Goal: Obtain resource: Download file/media

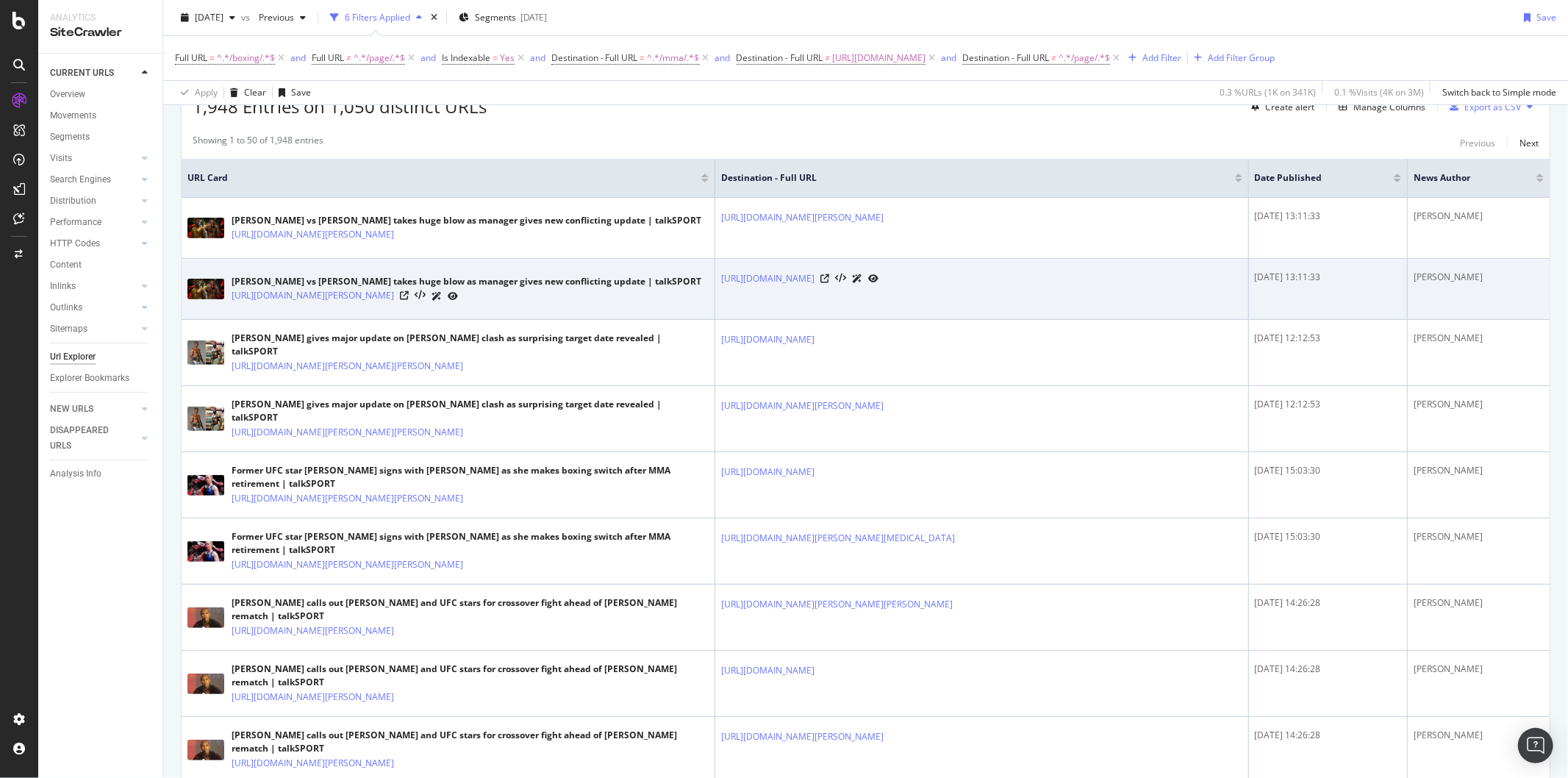
scroll to position [309, 0]
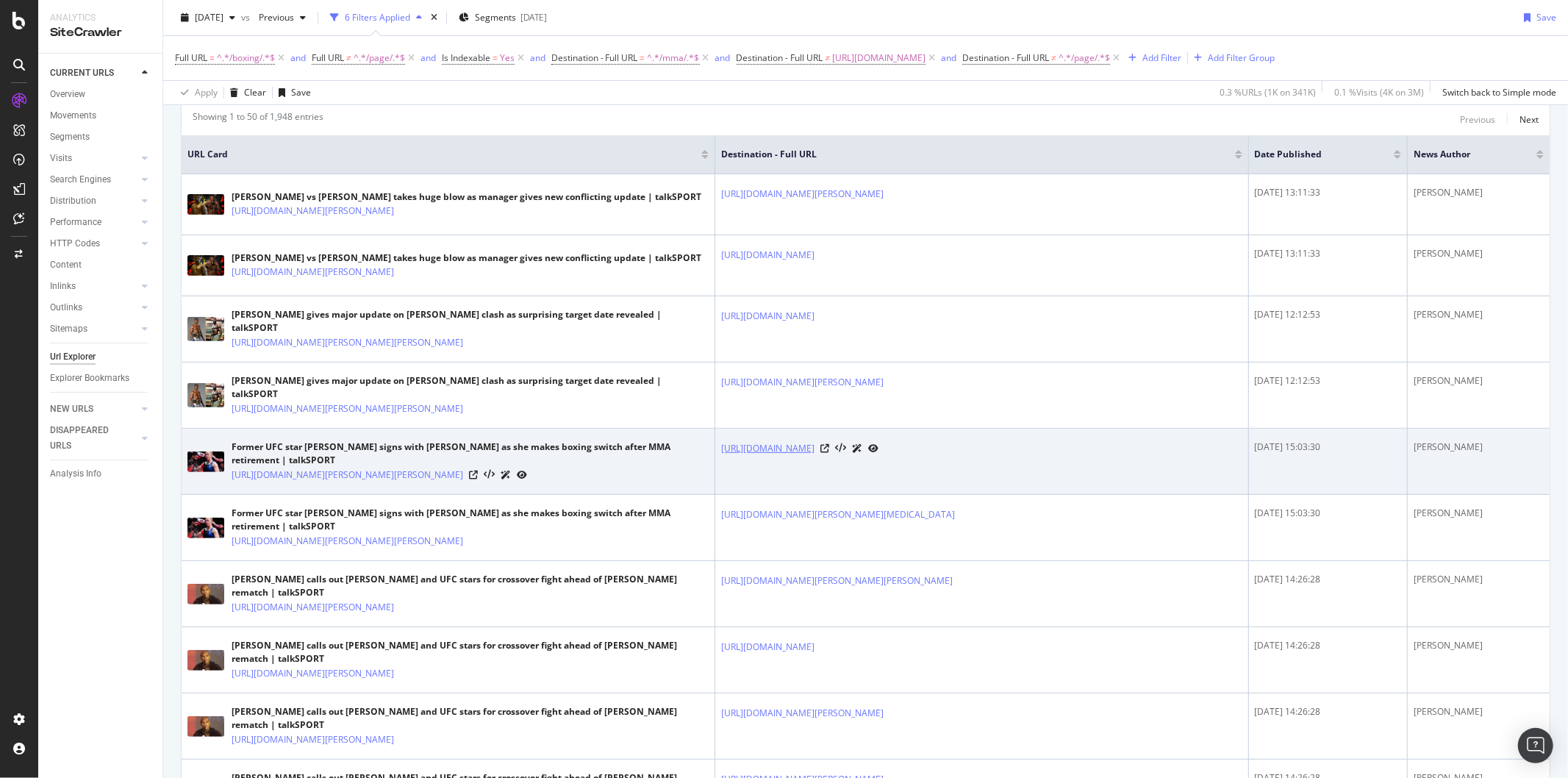
drag, startPoint x: 857, startPoint y: 452, endPoint x: 803, endPoint y: 452, distance: 54.0
click at [803, 452] on div "https://talksport.com/topic/mma/" at bounding box center [982, 448] width 521 height 16
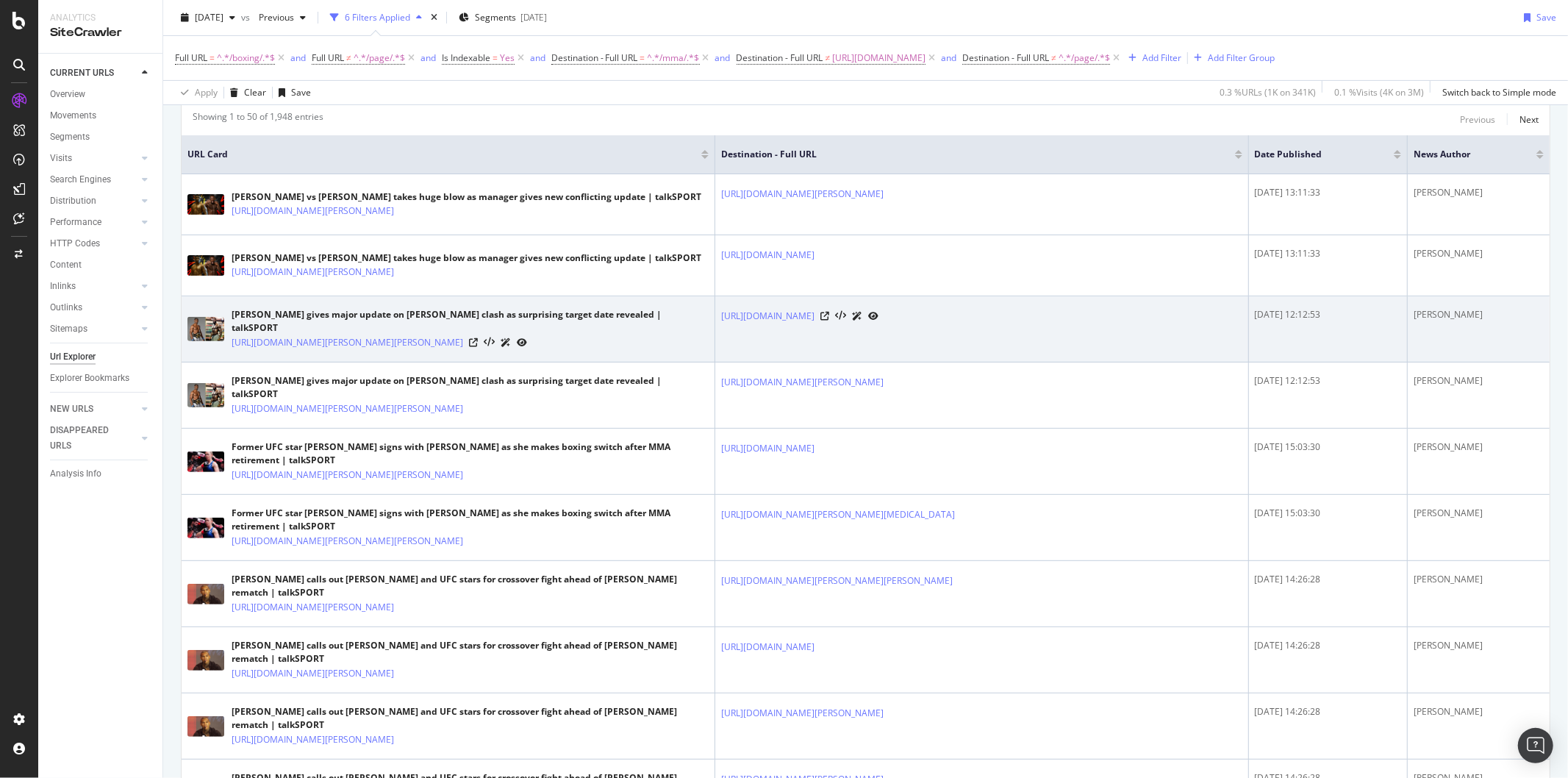
copy link "/topic/mma/"
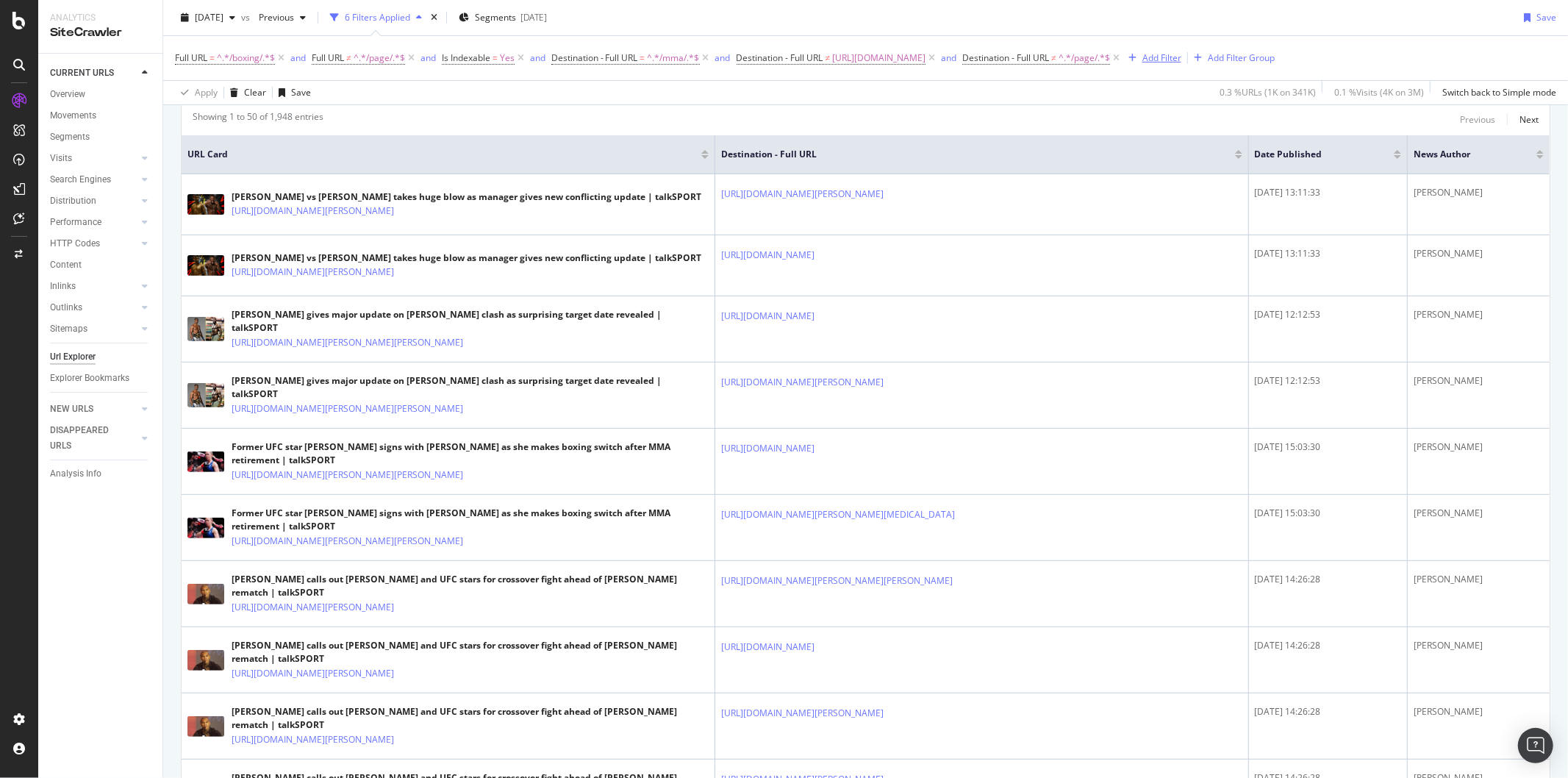
click at [1177, 58] on div "Add Filter" at bounding box center [1161, 58] width 39 height 12
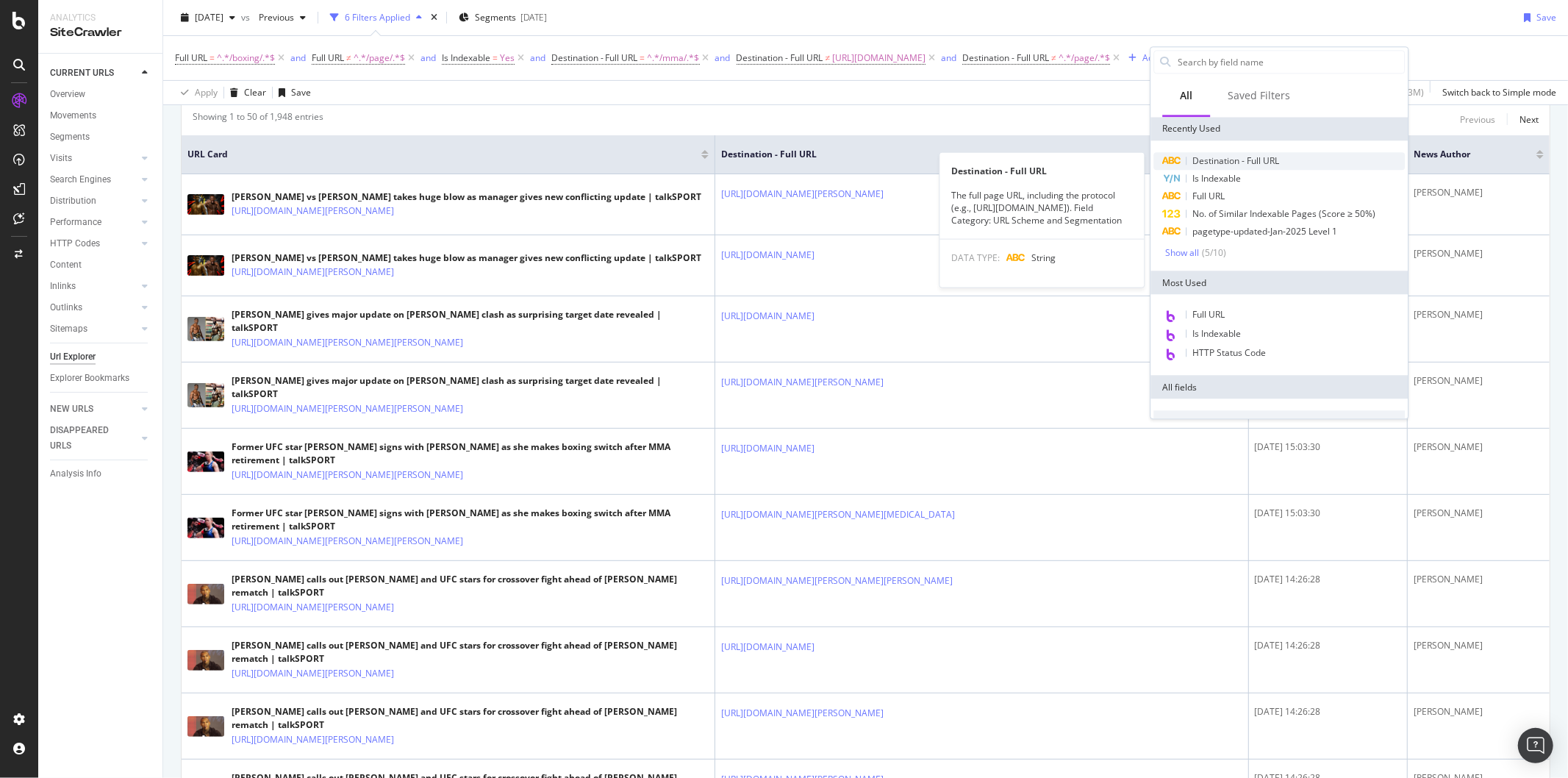
click at [1202, 160] on span "Destination - Full URL" at bounding box center [1235, 160] width 86 height 12
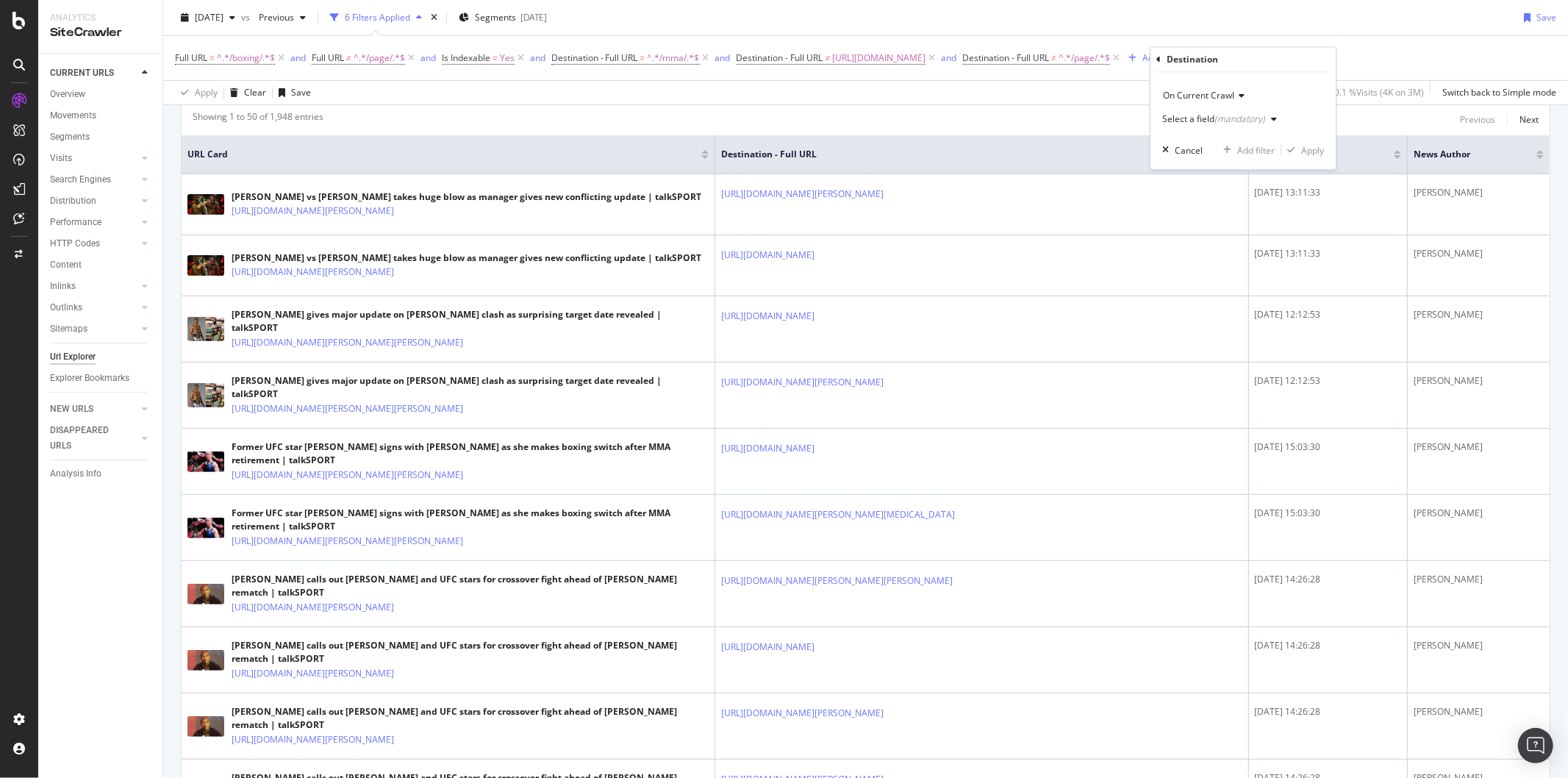
click at [1190, 120] on div "Select a field (mandatory)" at bounding box center [1214, 118] width 103 height 9
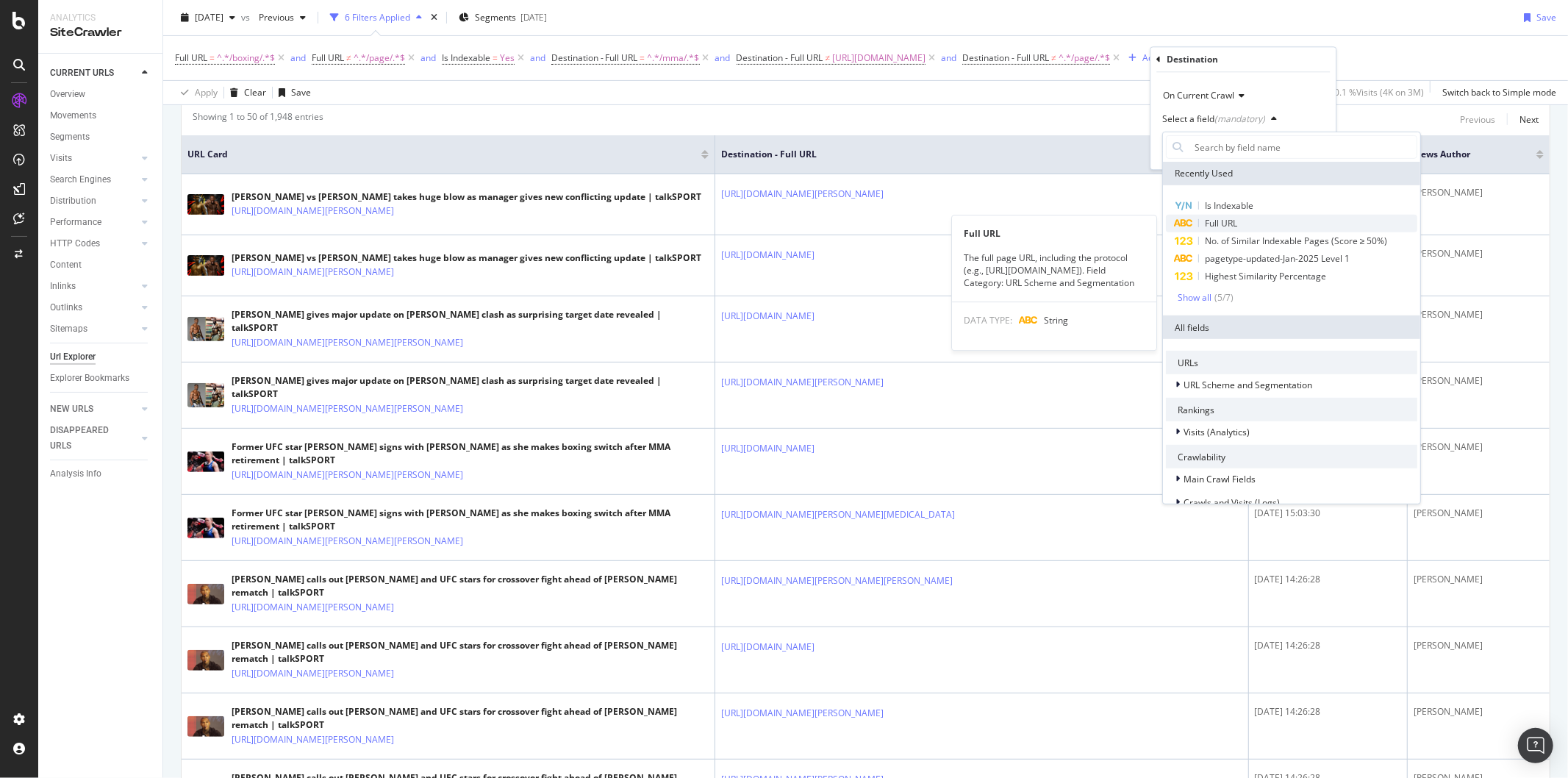
click at [1197, 224] on div "Full URL" at bounding box center [1292, 223] width 252 height 17
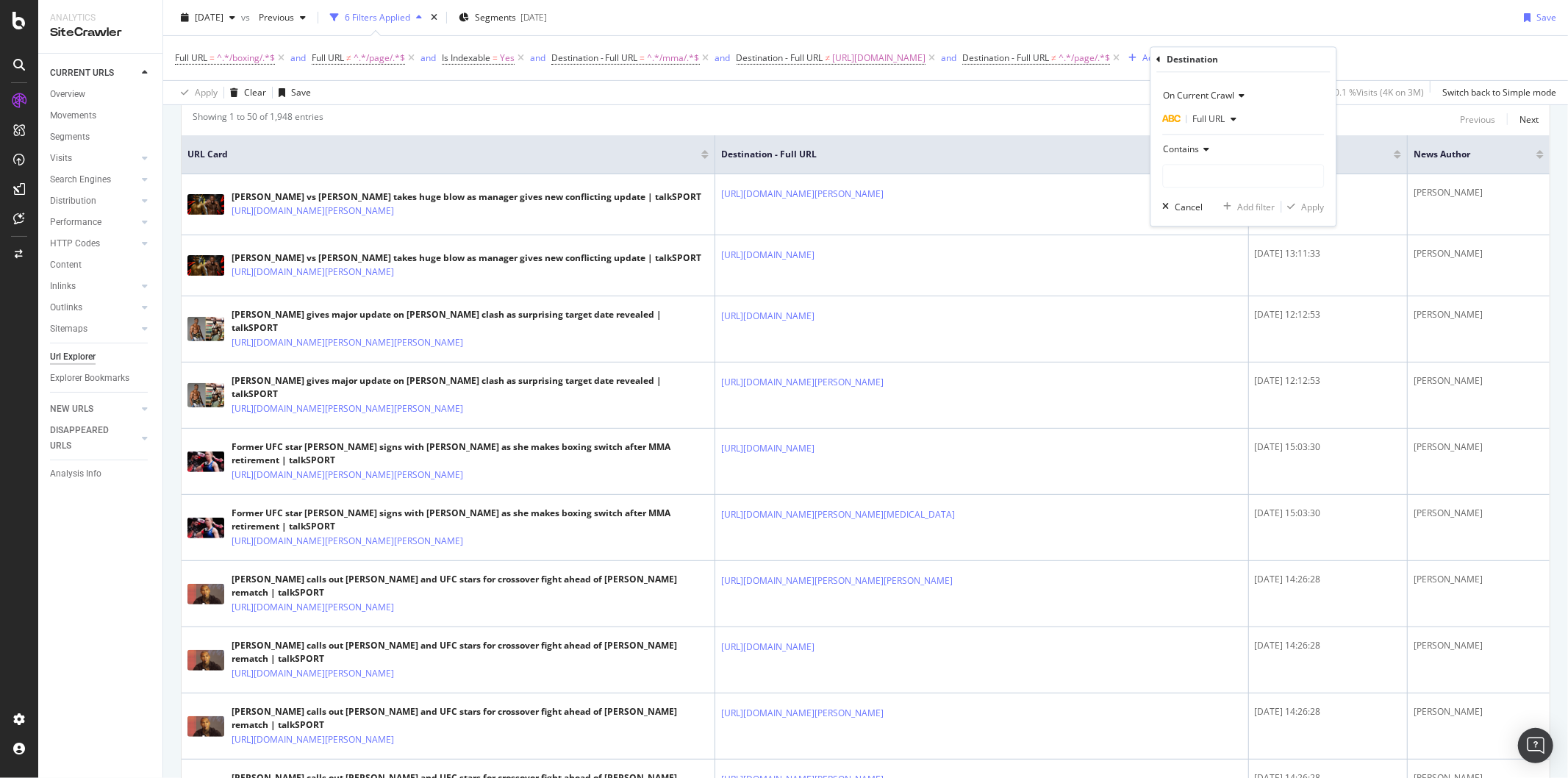
click at [1197, 142] on div "Contains" at bounding box center [1243, 149] width 162 height 24
click at [1203, 198] on span "Not equal to" at bounding box center [1194, 198] width 50 height 12
click at [1189, 170] on input "text" at bounding box center [1242, 175] width 160 height 24
paste input "/topic/mma/"
type input "/topic/mma/"
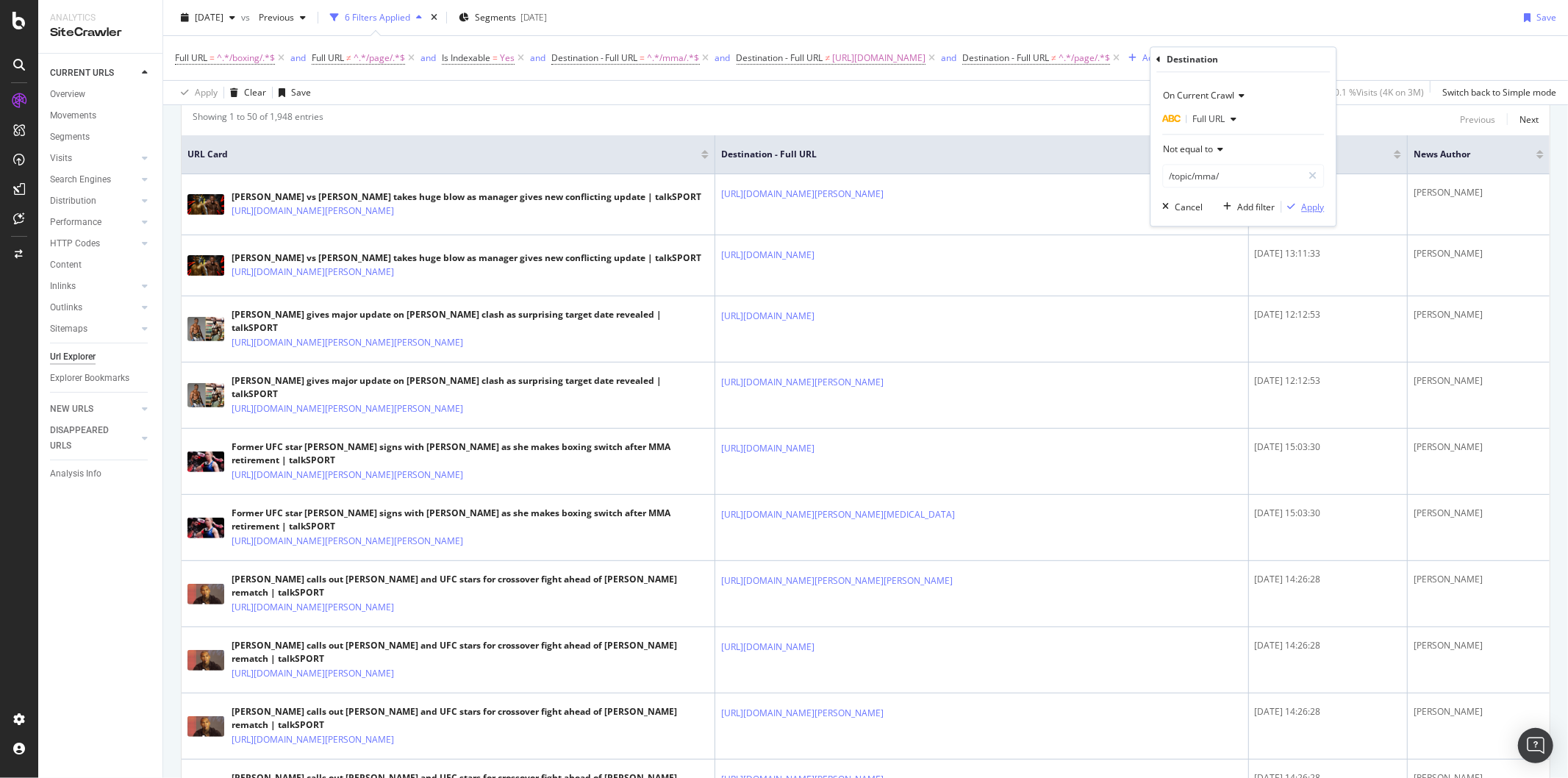
click at [1254, 206] on div "Apply" at bounding box center [1312, 206] width 23 height 12
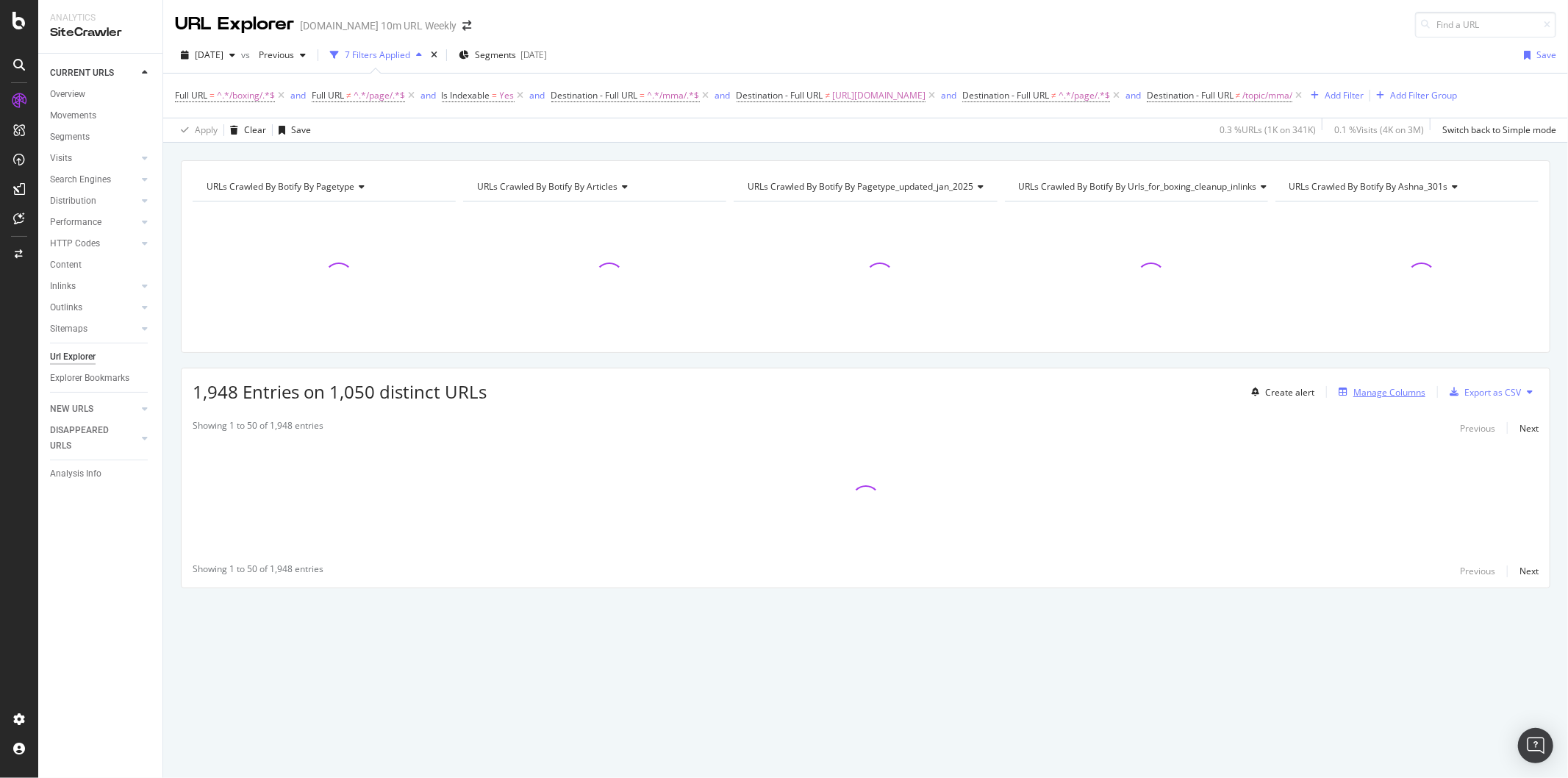
click at [1254, 391] on div "Manage Columns" at bounding box center [1390, 391] width 72 height 12
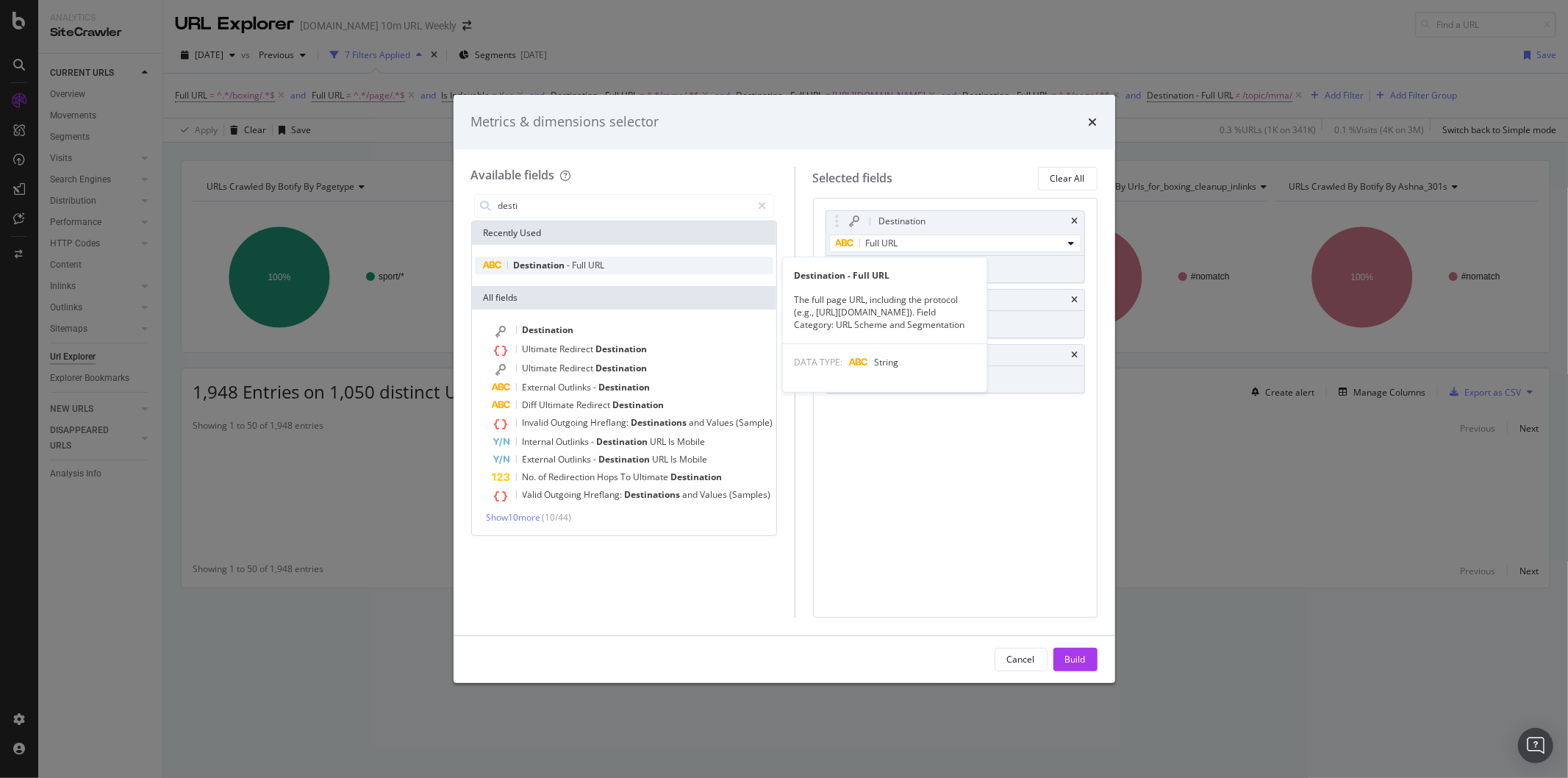
type input "desti"
click at [539, 261] on span "Destination" at bounding box center [540, 265] width 53 height 12
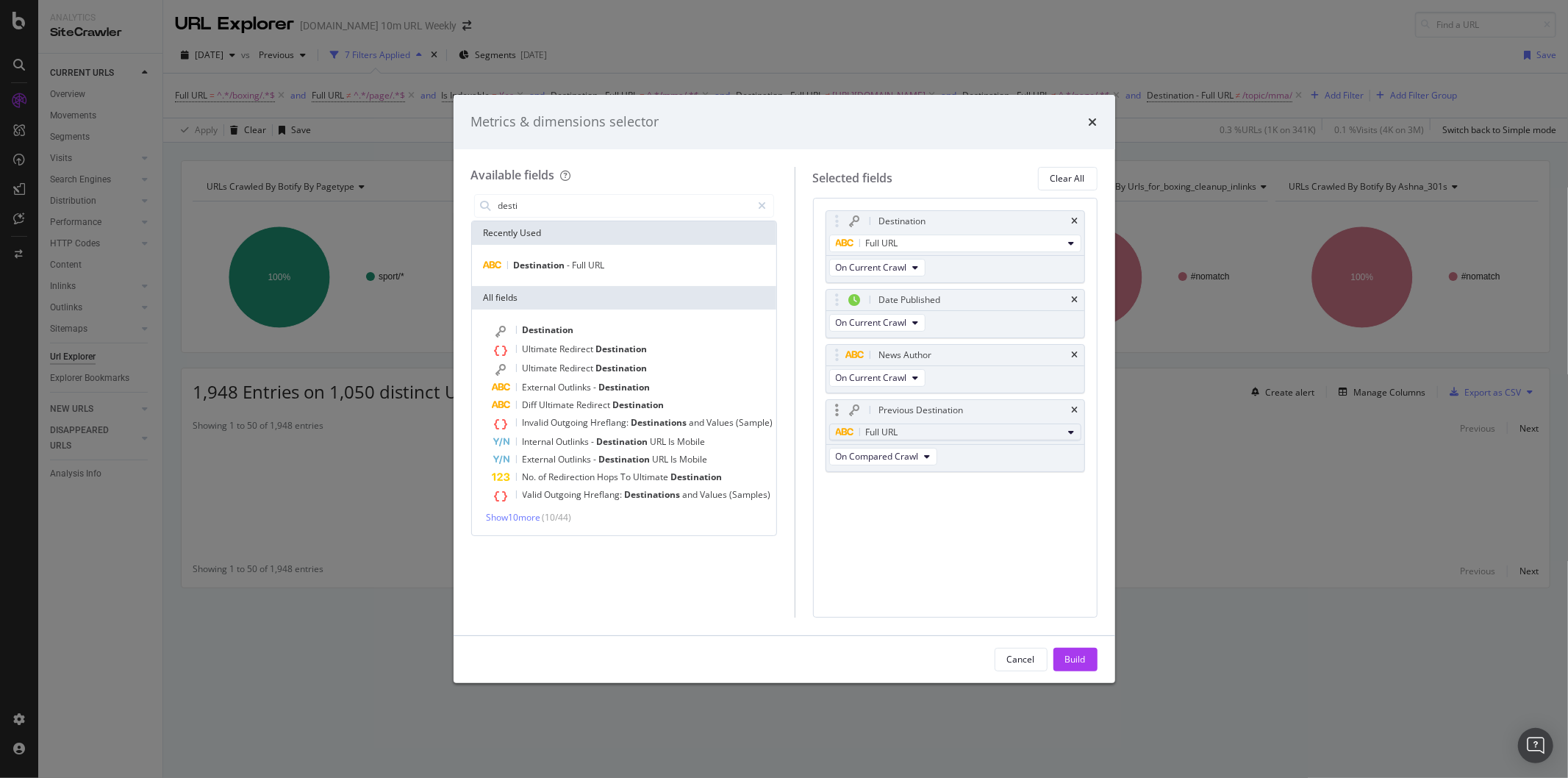
click at [865, 425] on div "Full URL" at bounding box center [950, 432] width 227 height 17
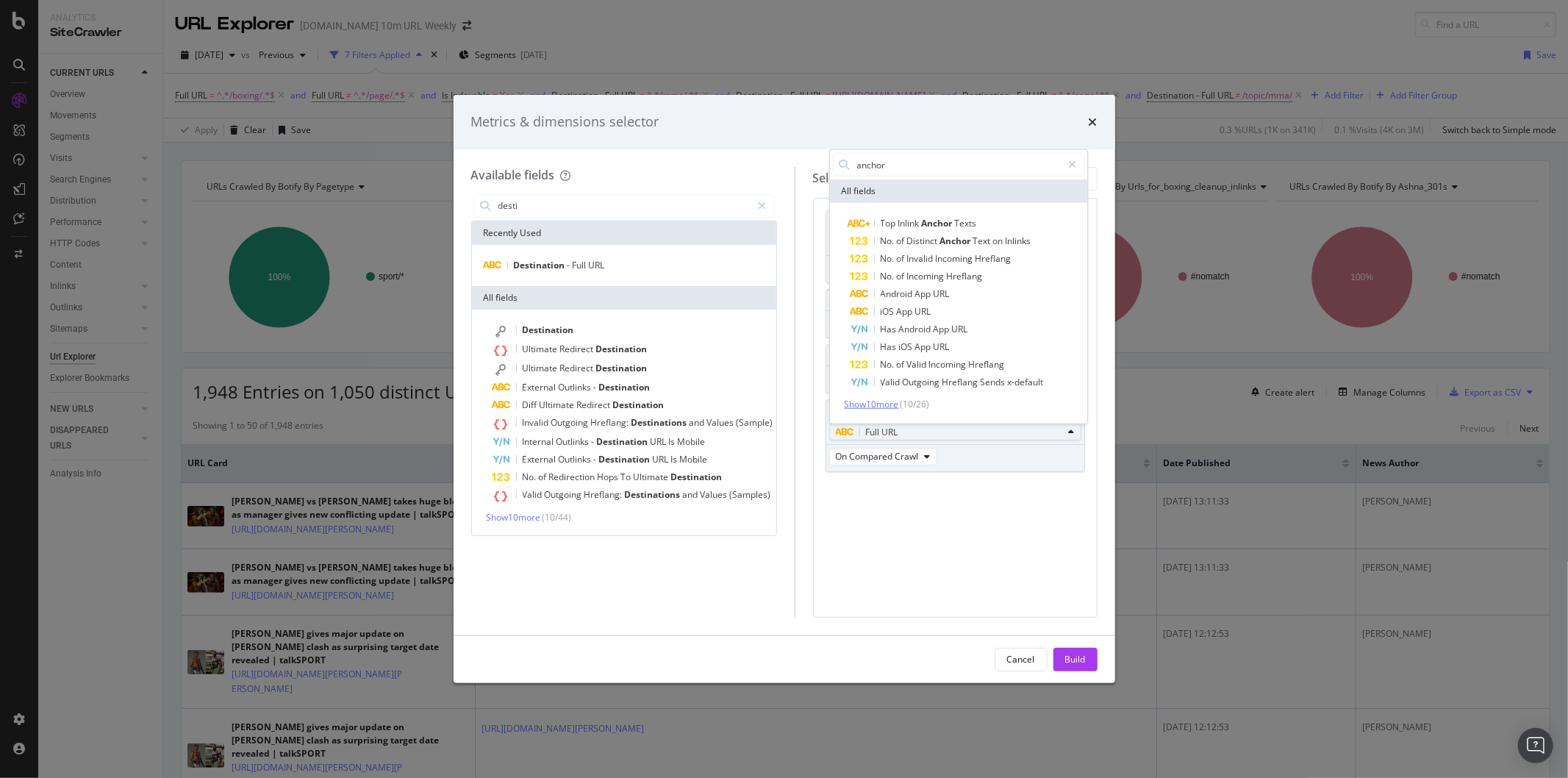
type input "anchor"
click at [893, 403] on span "Show 10 more" at bounding box center [872, 404] width 54 height 12
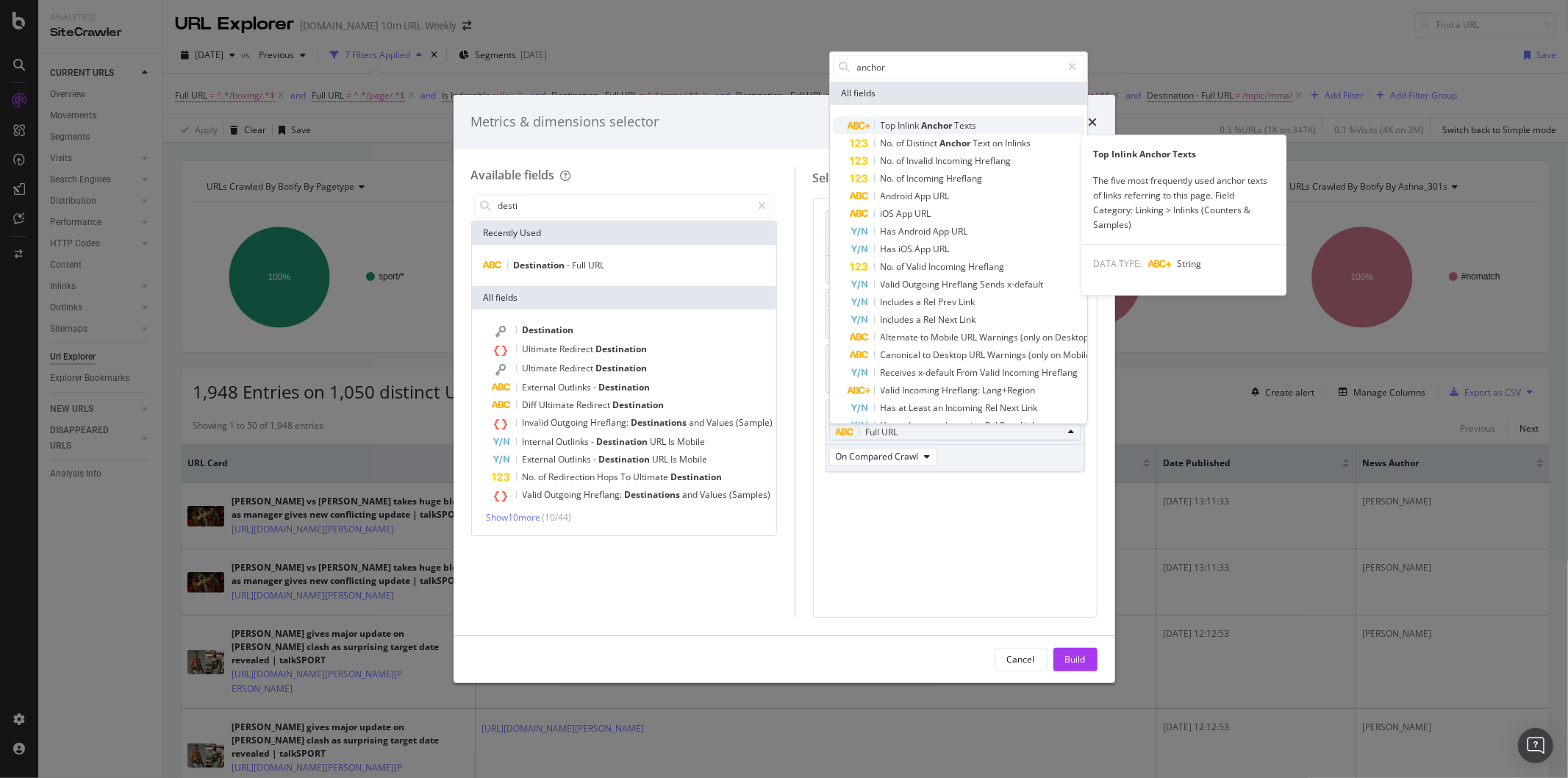
click at [909, 120] on span "Inlink" at bounding box center [910, 125] width 24 height 12
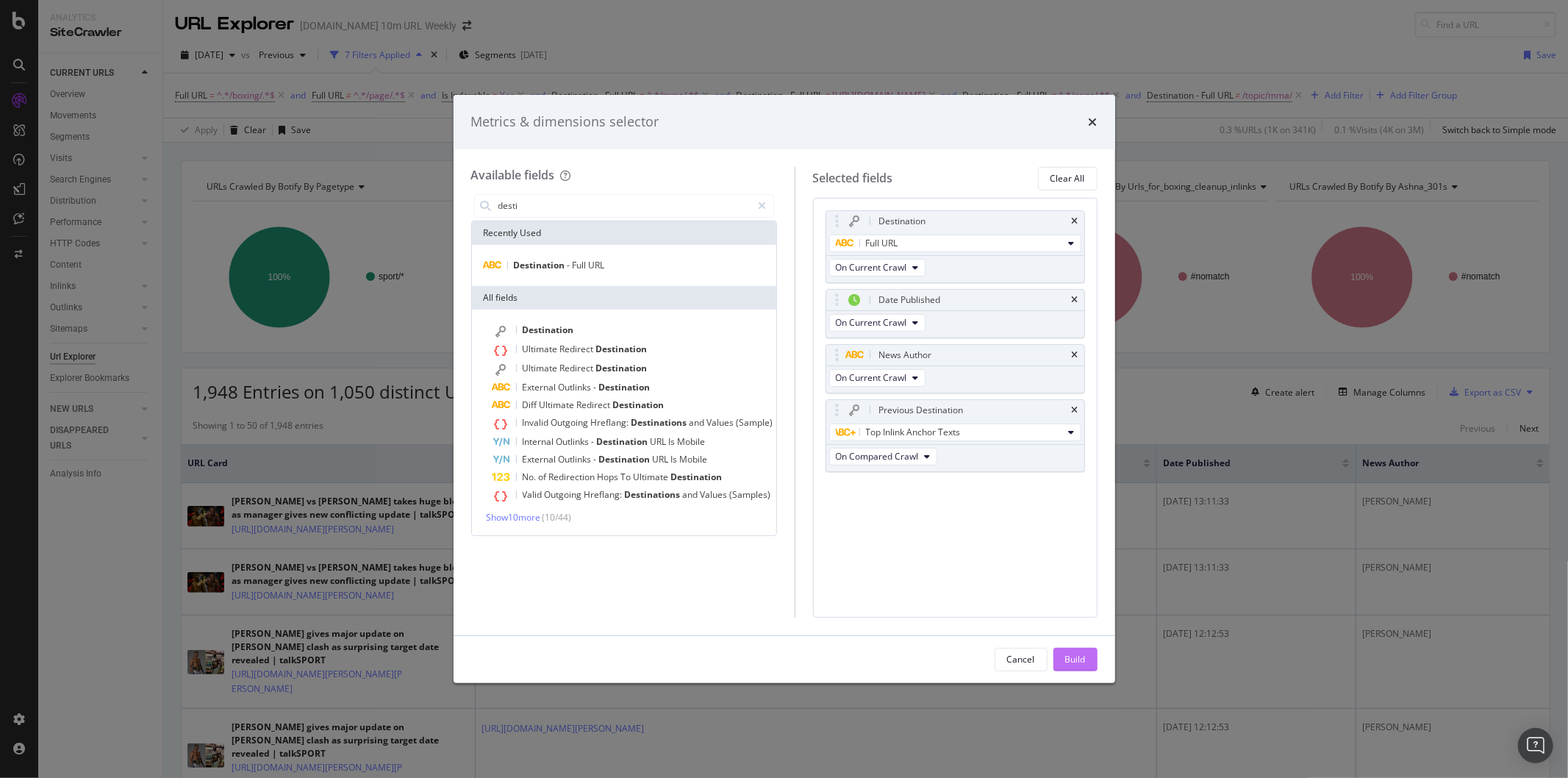
click at [1071, 650] on div "Build" at bounding box center [1075, 660] width 21 height 22
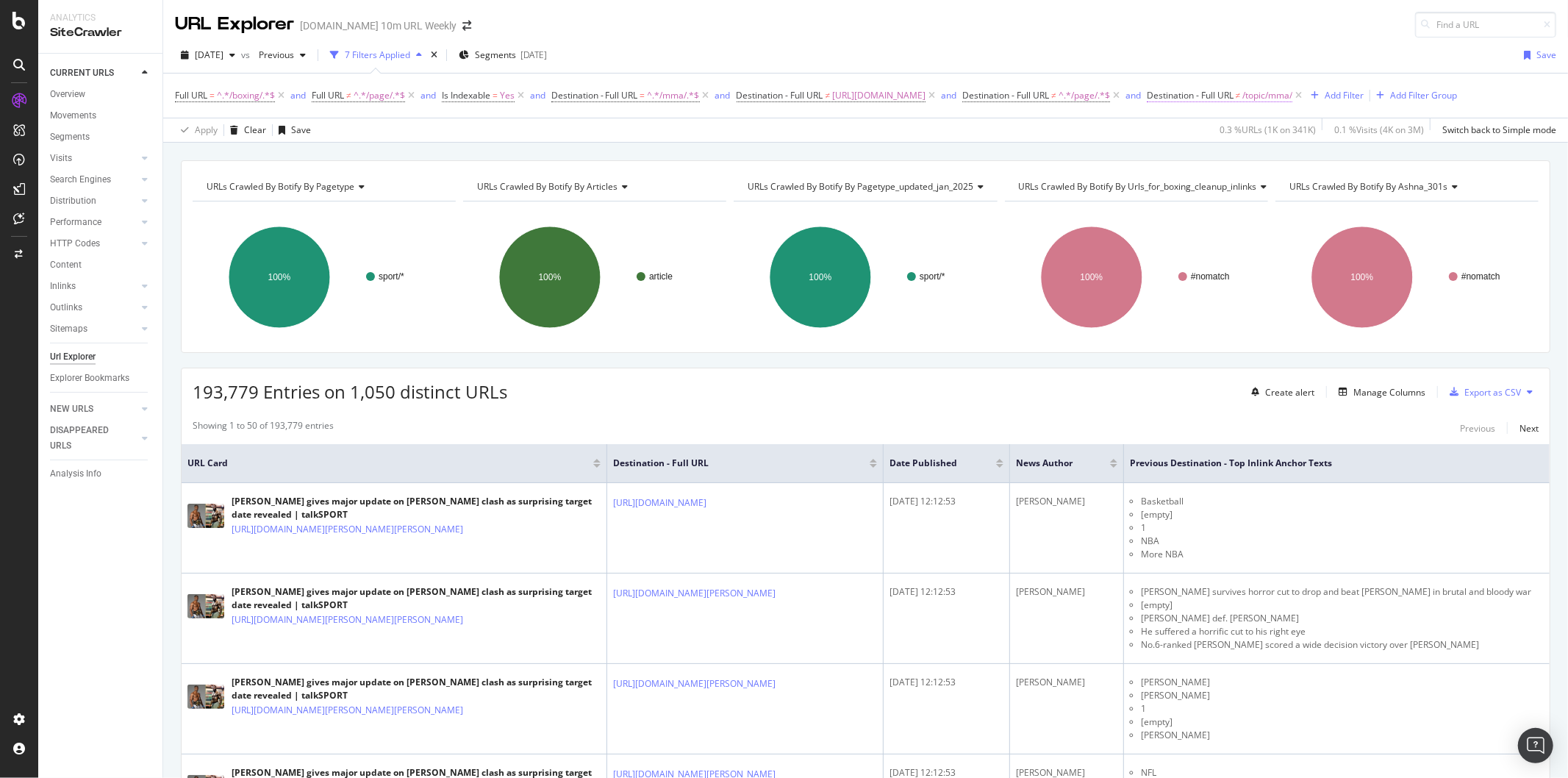
click at [1200, 100] on span "Destination - Full URL" at bounding box center [1190, 95] width 86 height 12
click at [1210, 89] on span "Destination - Full URL" at bounding box center [1190, 95] width 86 height 12
click at [1225, 180] on span "Not equal to" at bounding box center [1213, 183] width 50 height 12
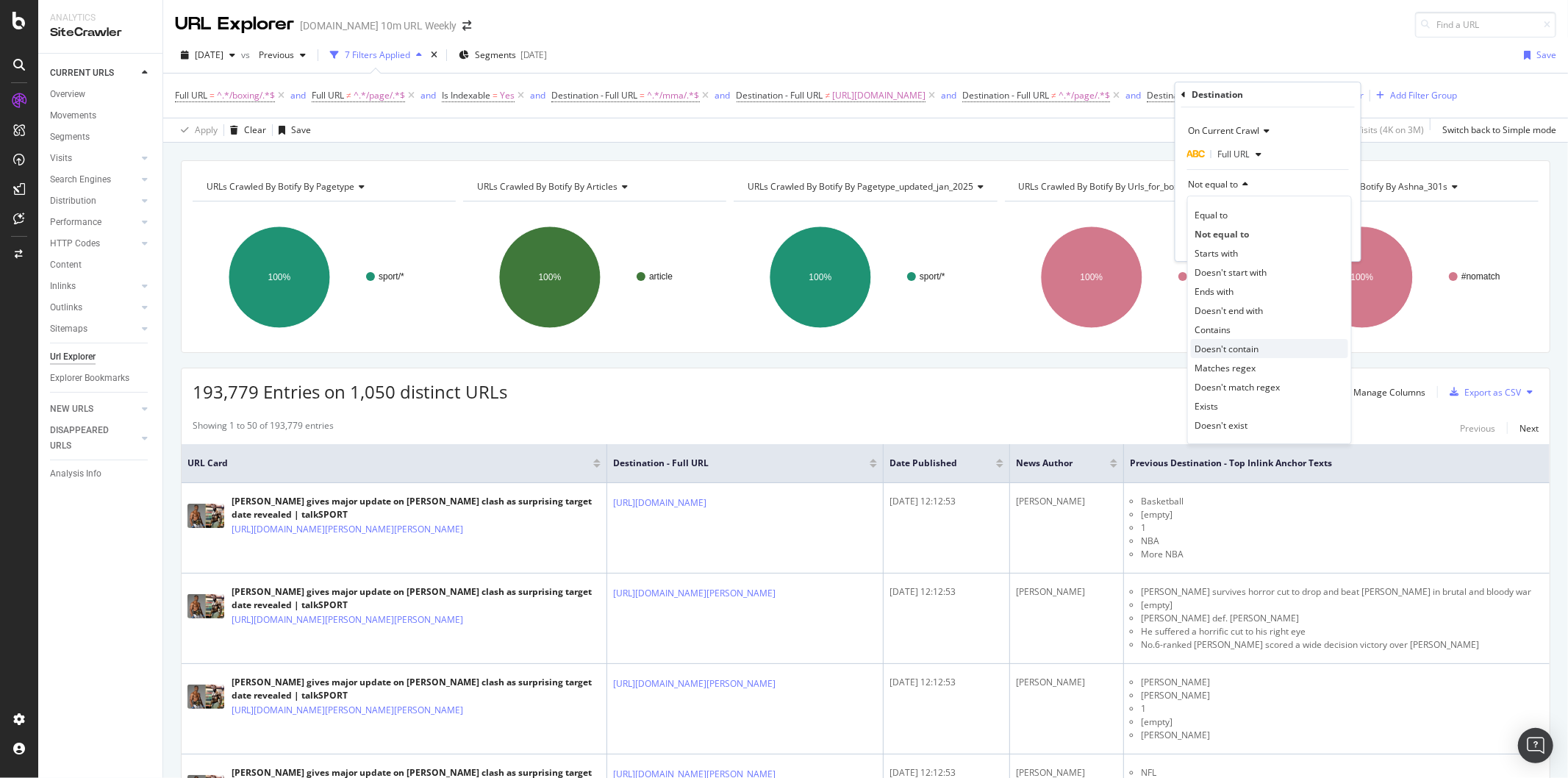
click at [1226, 349] on span "Doesn't contain" at bounding box center [1227, 349] width 64 height 12
click at [1254, 243] on div "Apply" at bounding box center [1338, 242] width 23 height 12
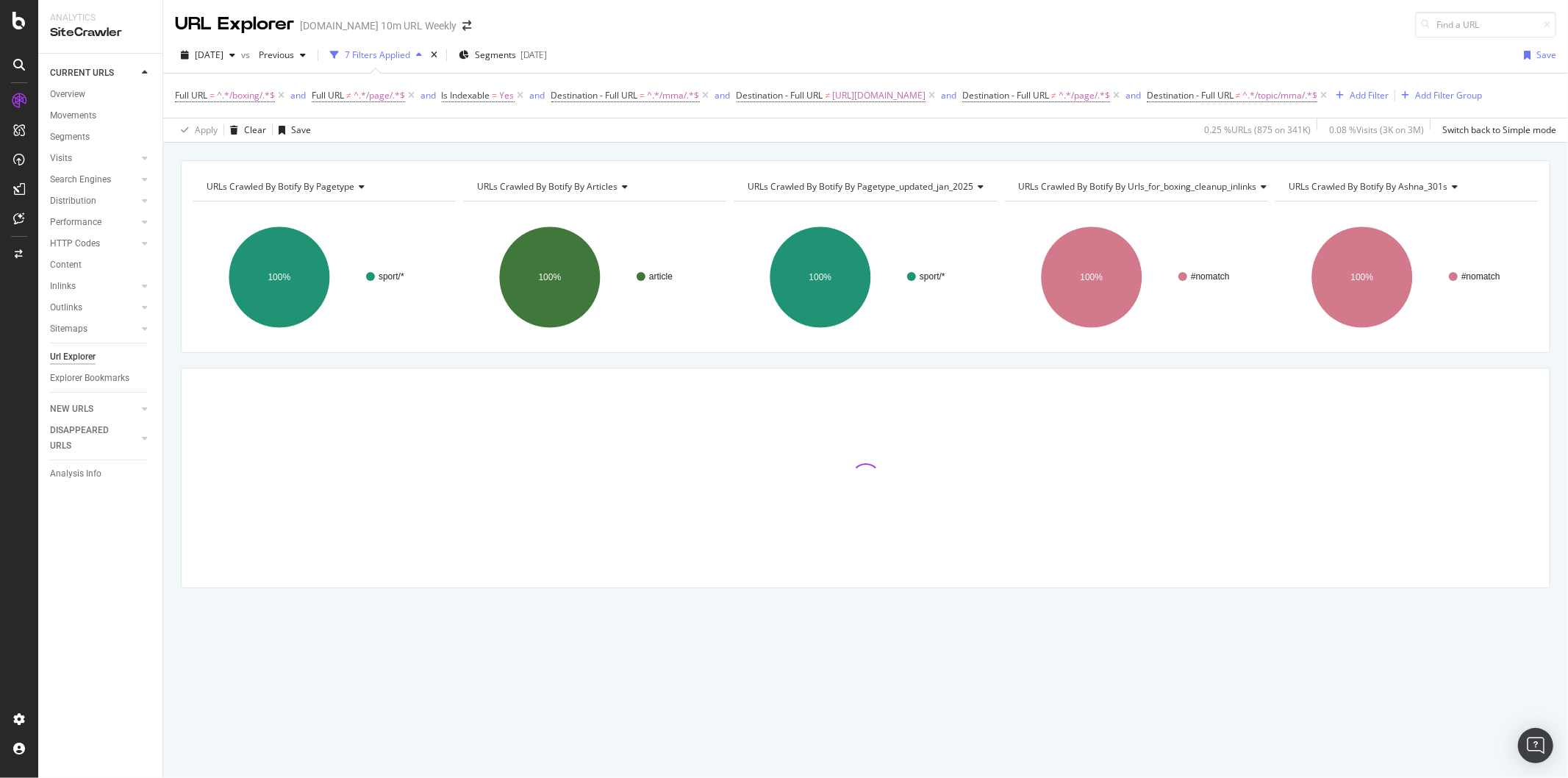
click at [321, 175] on div "URLs Crawled By Botify By pagetype" at bounding box center [323, 187] width 239 height 24
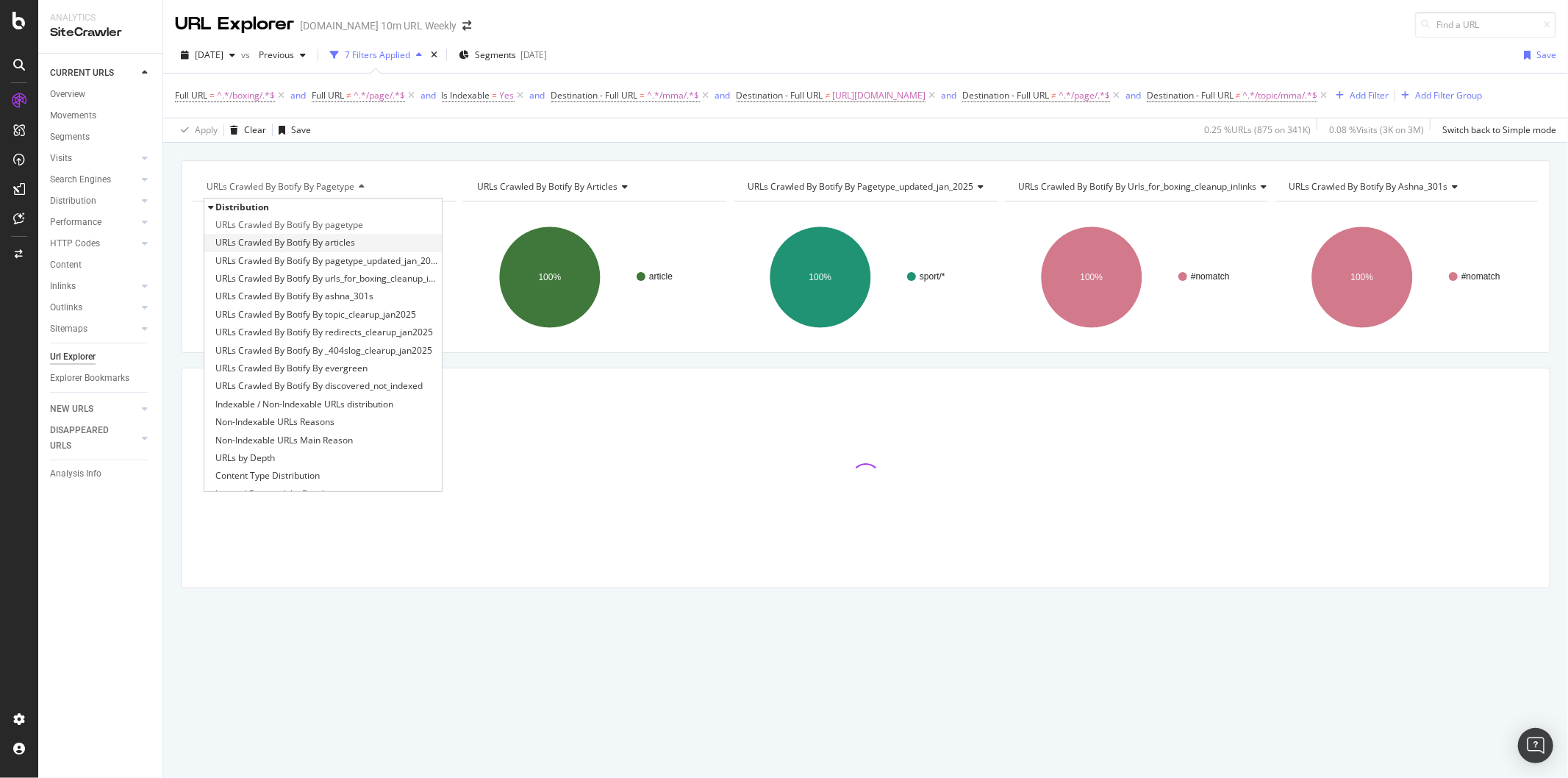
click at [332, 244] on span "URLs Crawled By Botify By articles" at bounding box center [285, 243] width 140 height 15
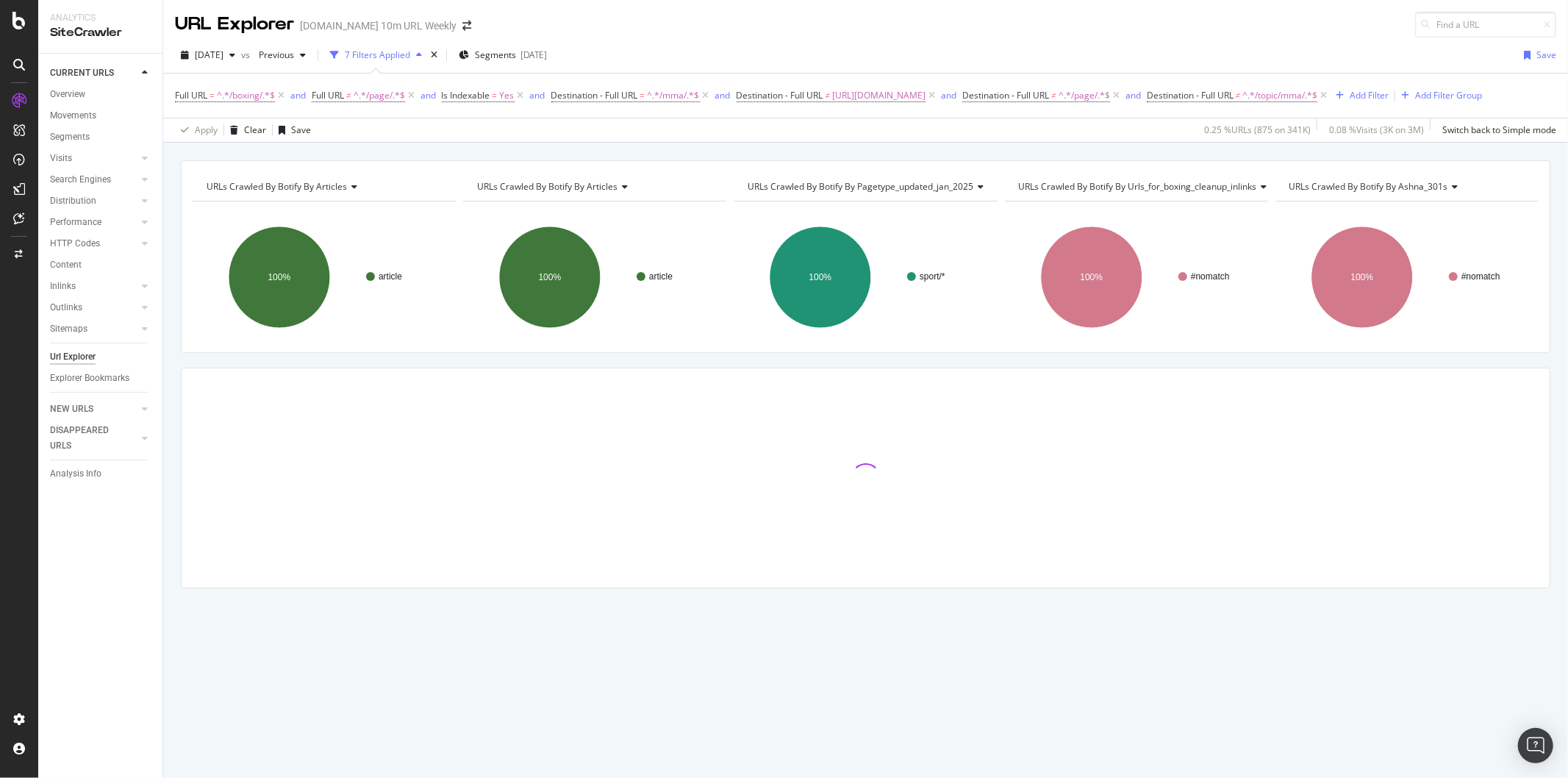
click at [336, 189] on span "URLs Crawled By Botify By articles" at bounding box center [276, 186] width 141 height 12
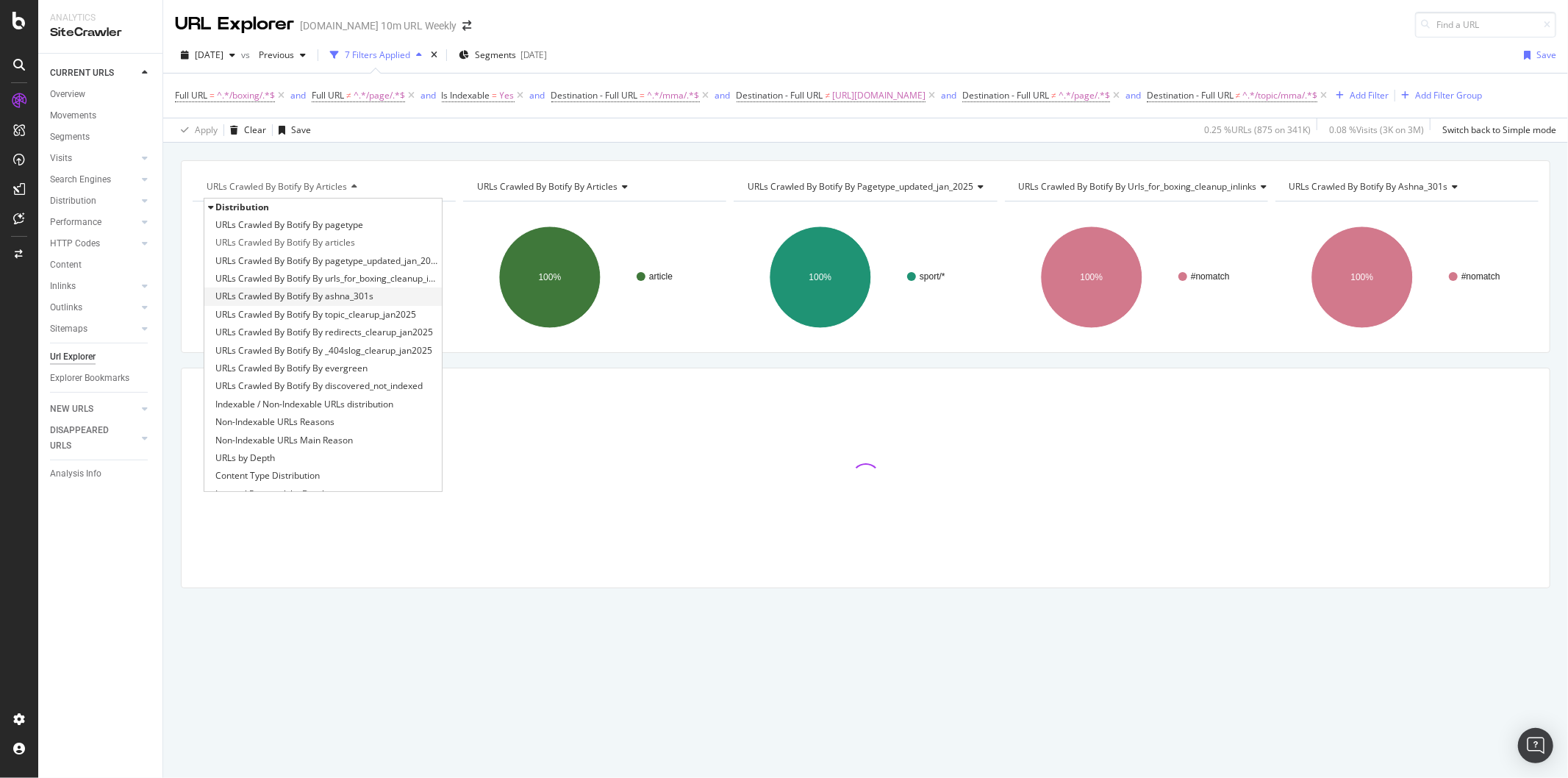
click at [361, 290] on span "URLs Crawled By Botify By ashna_301s" at bounding box center [294, 296] width 158 height 15
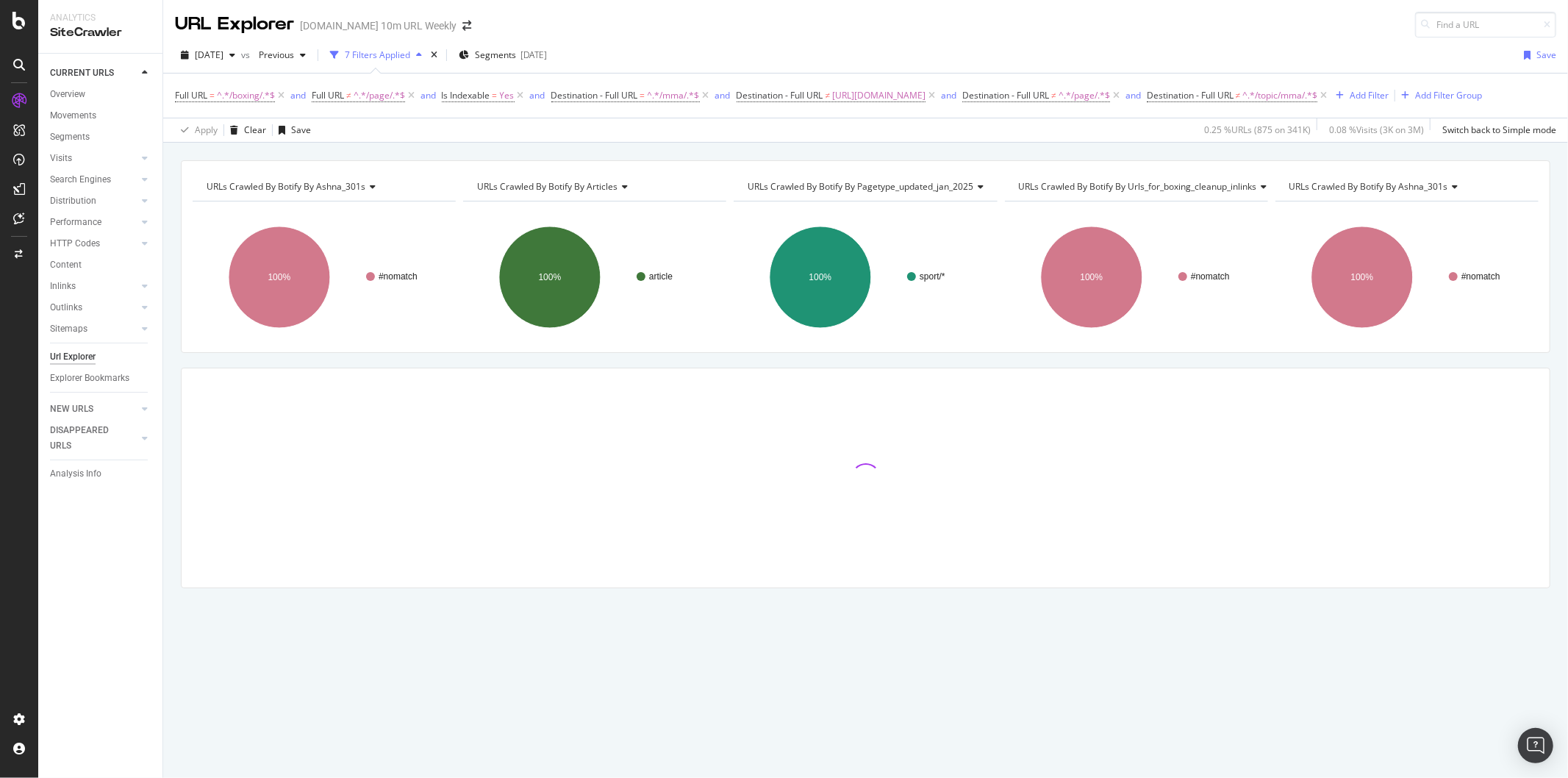
click at [335, 180] on span "URLs Crawled By Botify By ashna_301s" at bounding box center [285, 186] width 159 height 12
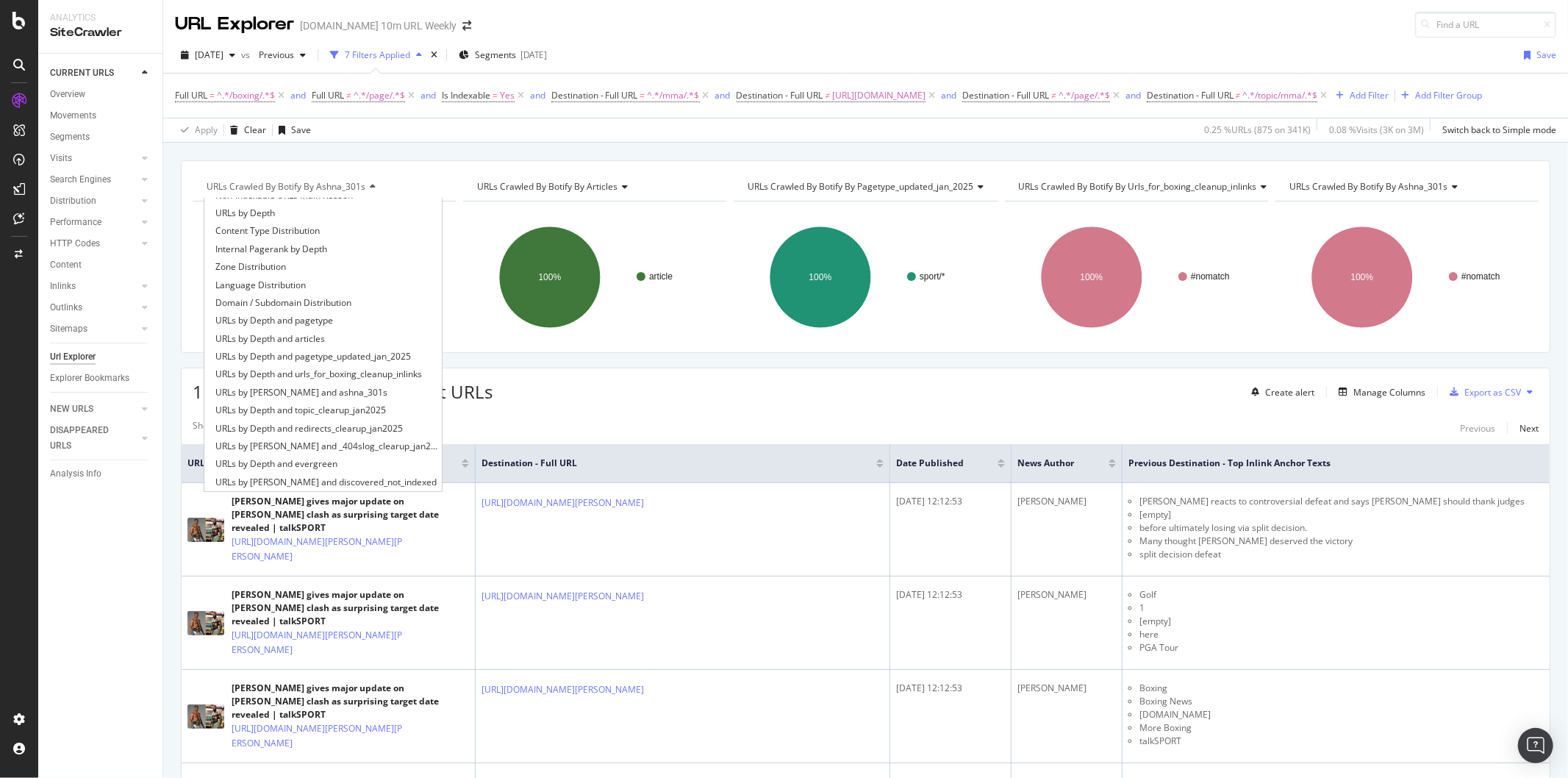
scroll to position [408, 0]
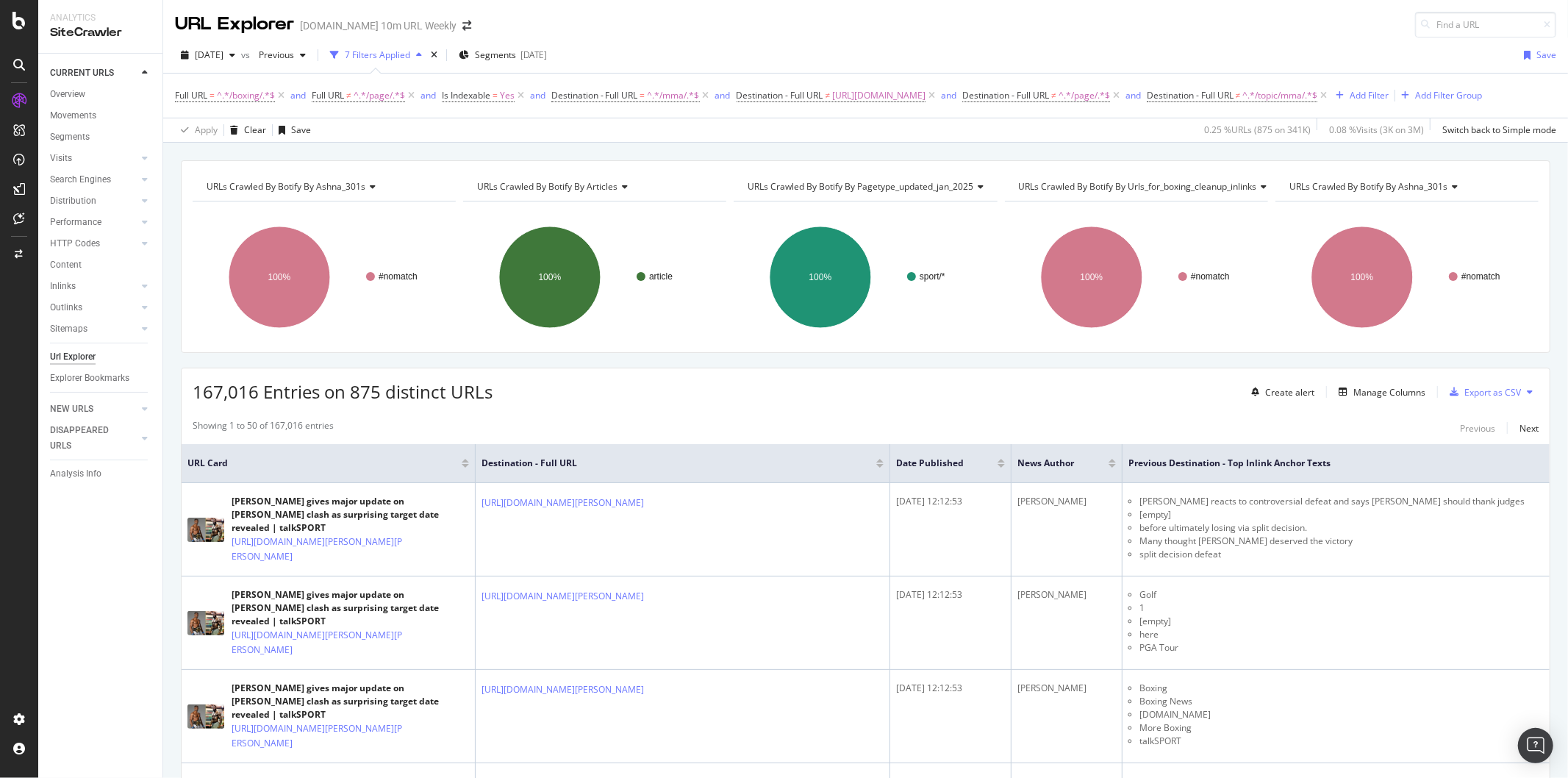
click at [643, 118] on div "Full URL = ^.*/boxing/.*$ and Full URL ≠ ^.*/page/.*$ and Is Indexable = Yes an…" at bounding box center [866, 95] width 1381 height 44
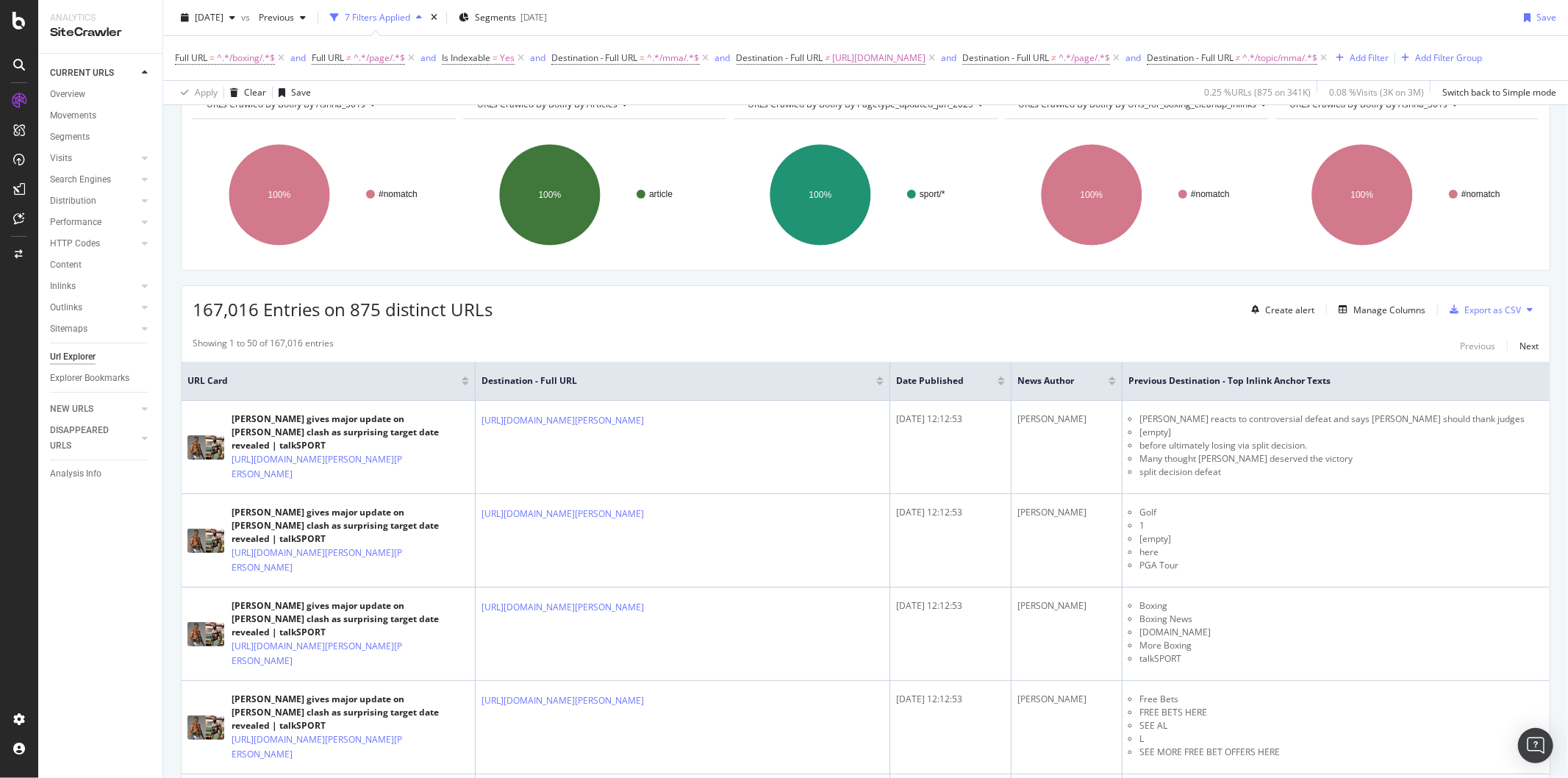
scroll to position [70, 0]
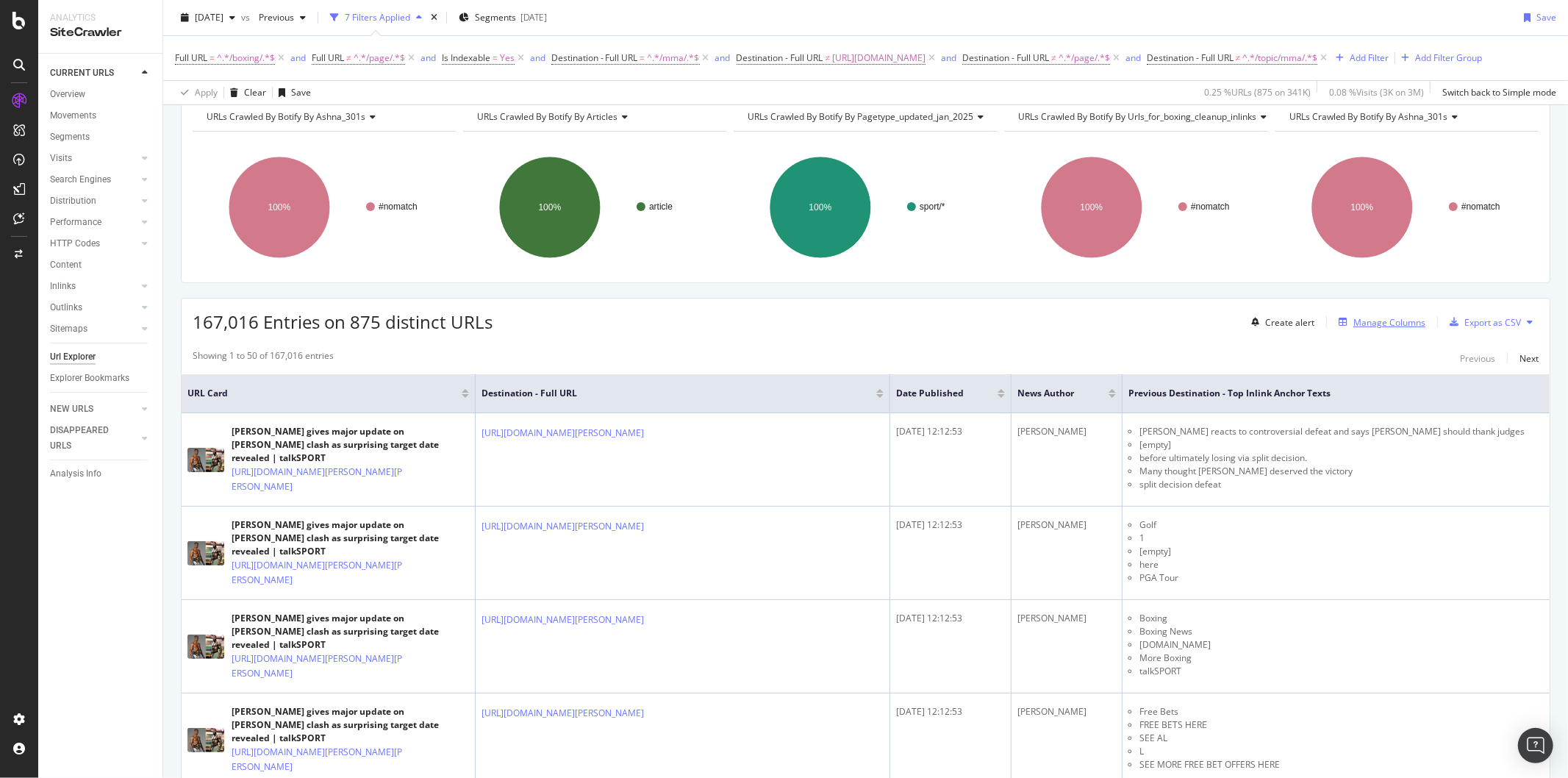
click at [1254, 322] on div "Manage Columns" at bounding box center [1390, 322] width 72 height 12
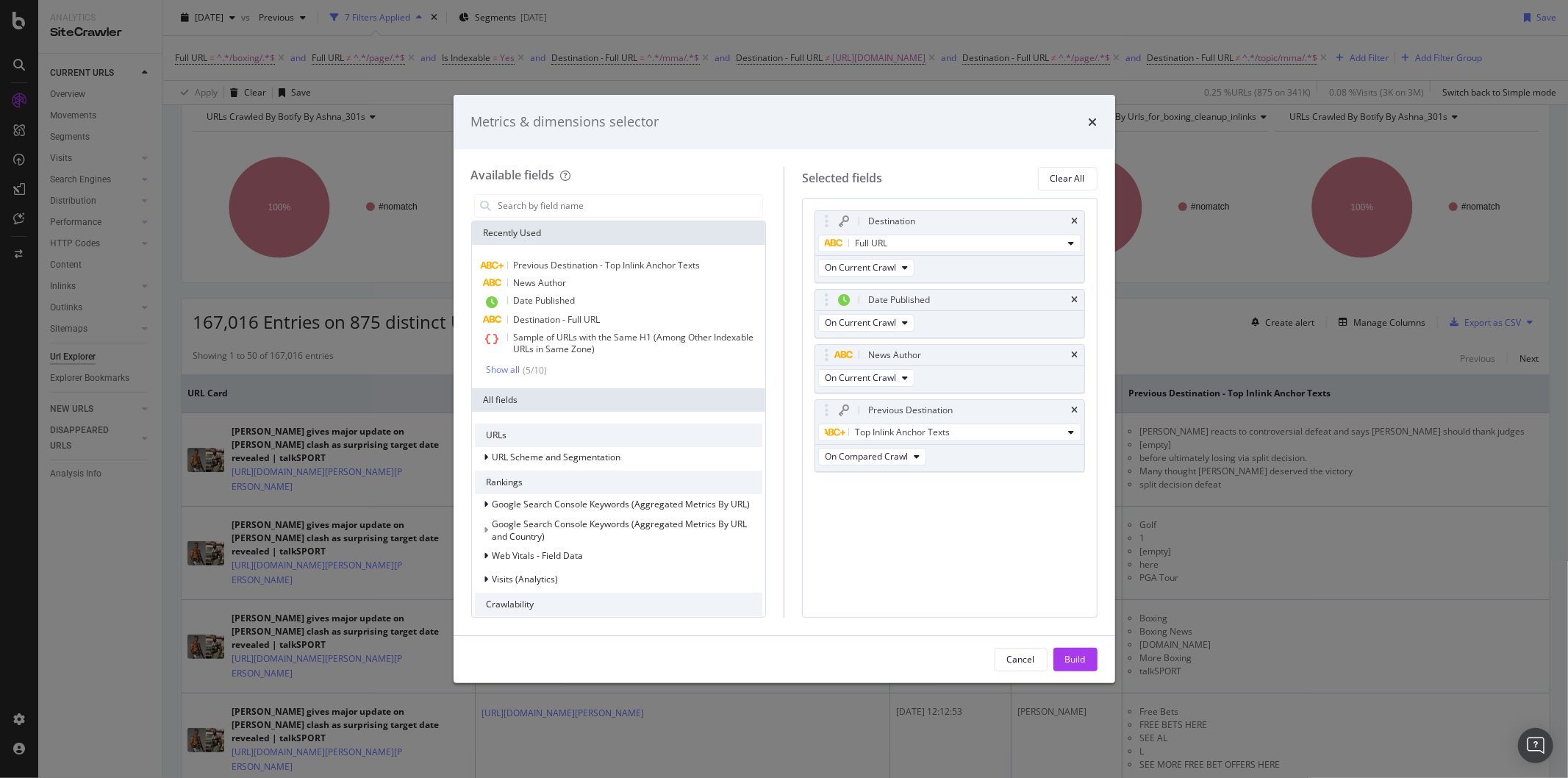
click at [1098, 118] on div "Metrics & dimensions selector" at bounding box center [784, 122] width 662 height 54
click at [1091, 118] on icon "times" at bounding box center [1093, 122] width 9 height 12
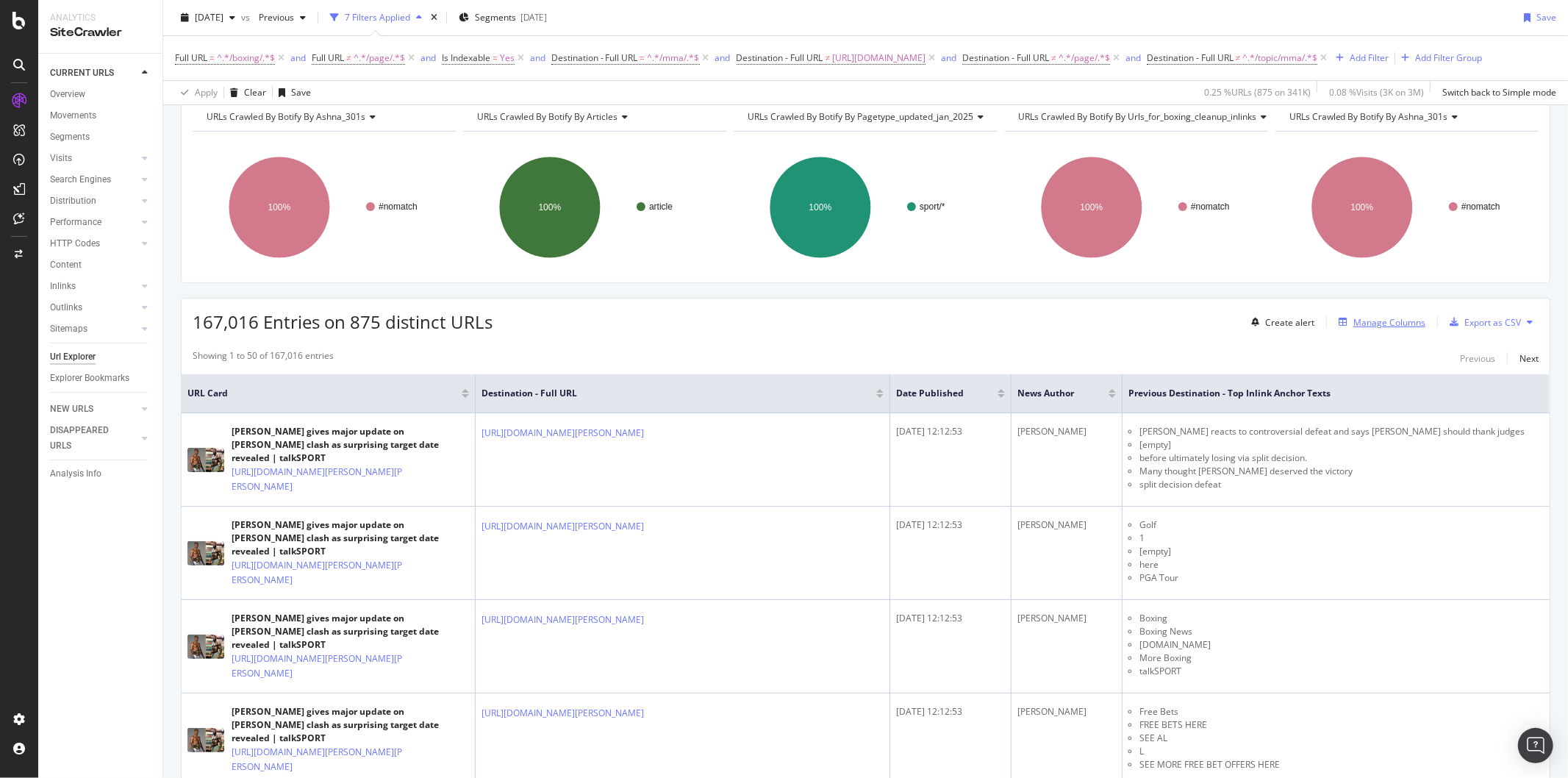
click at [1254, 327] on div "Manage Columns" at bounding box center [1390, 322] width 72 height 12
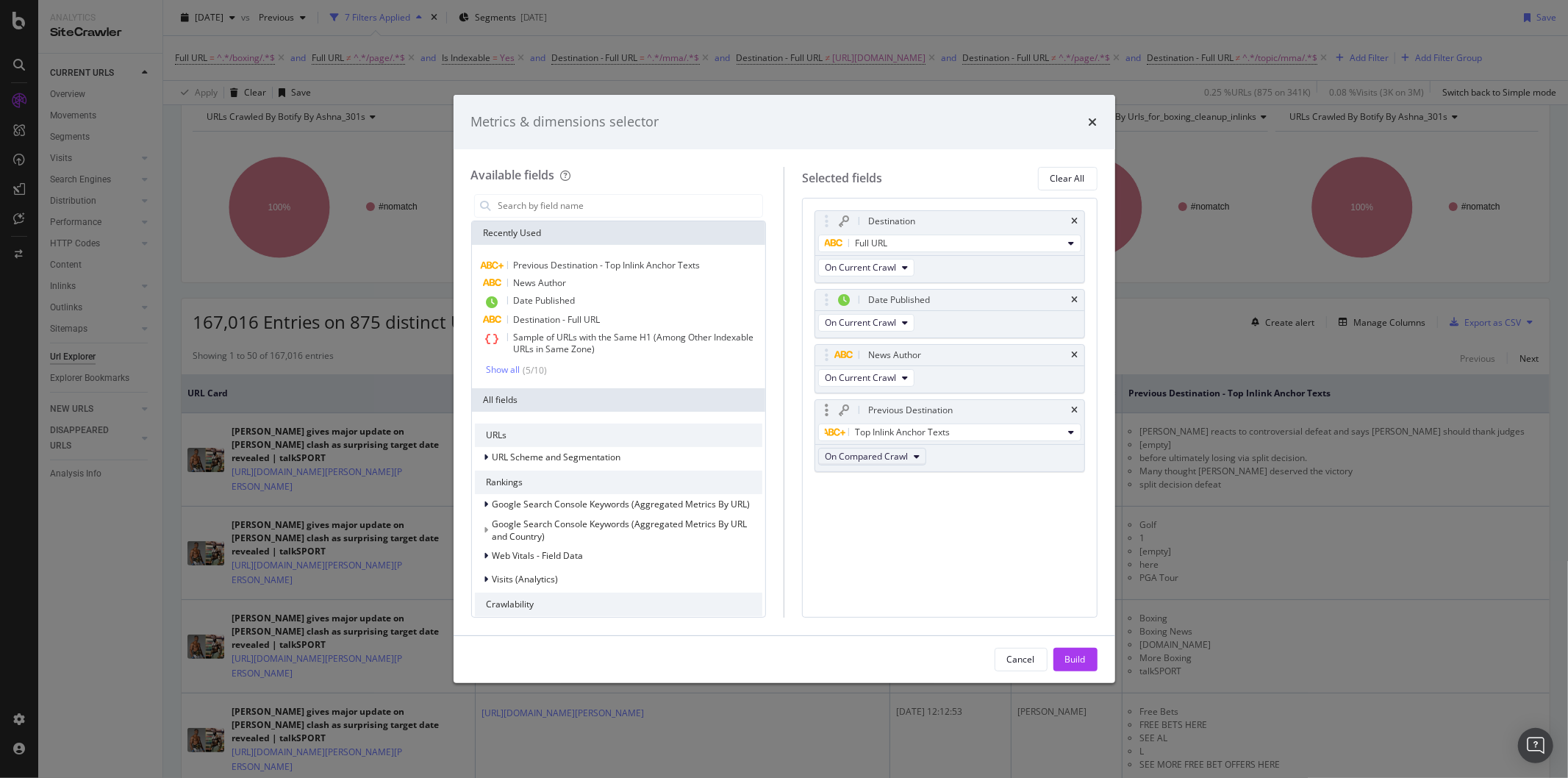
click at [905, 452] on span "On Compared Crawl" at bounding box center [866, 456] width 83 height 12
click at [895, 483] on span "On Current Crawl" at bounding box center [872, 483] width 85 height 13
click at [1086, 658] on button "Build" at bounding box center [1075, 660] width 44 height 24
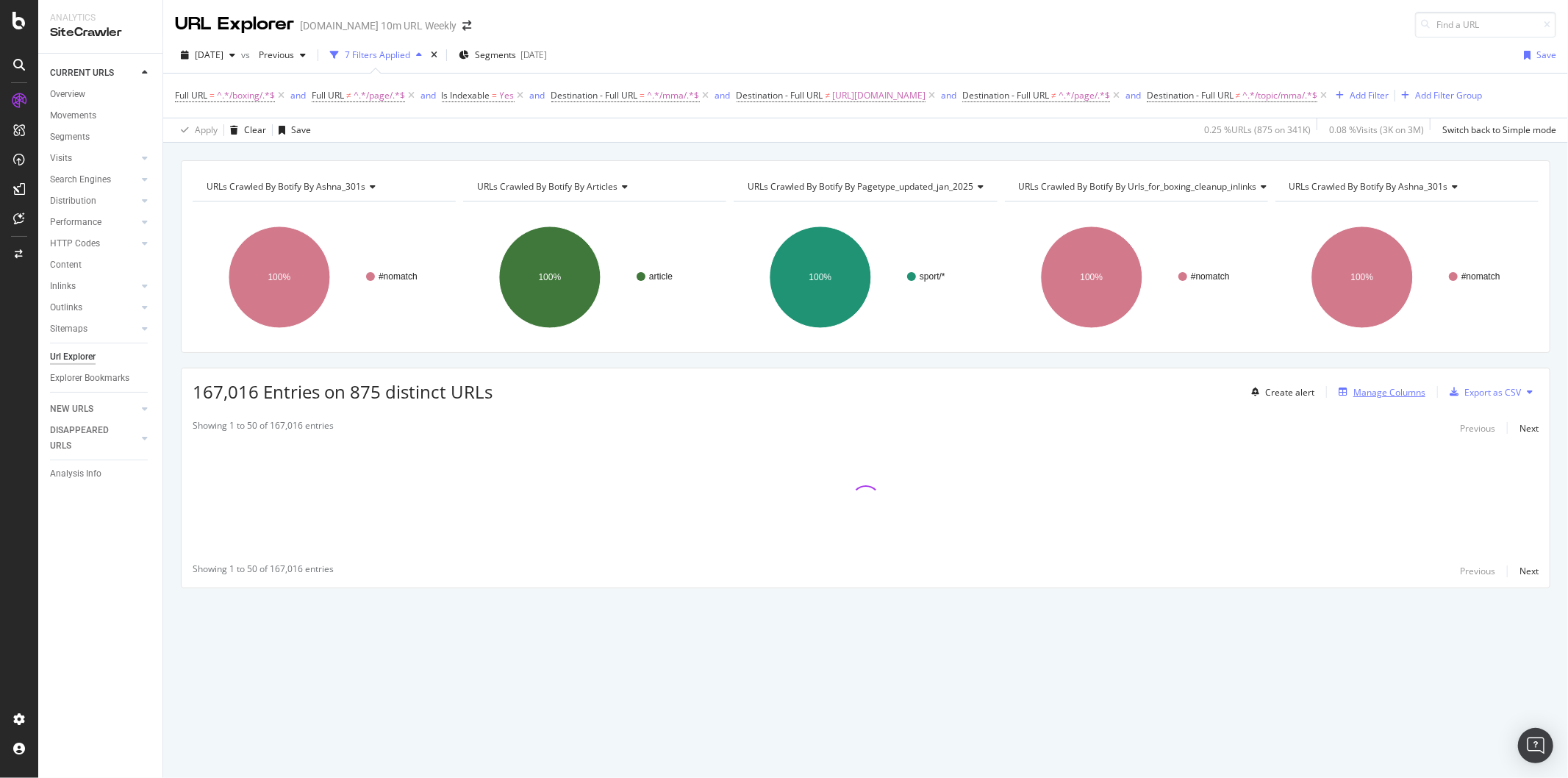
click at [1254, 393] on div "Manage Columns" at bounding box center [1390, 391] width 72 height 12
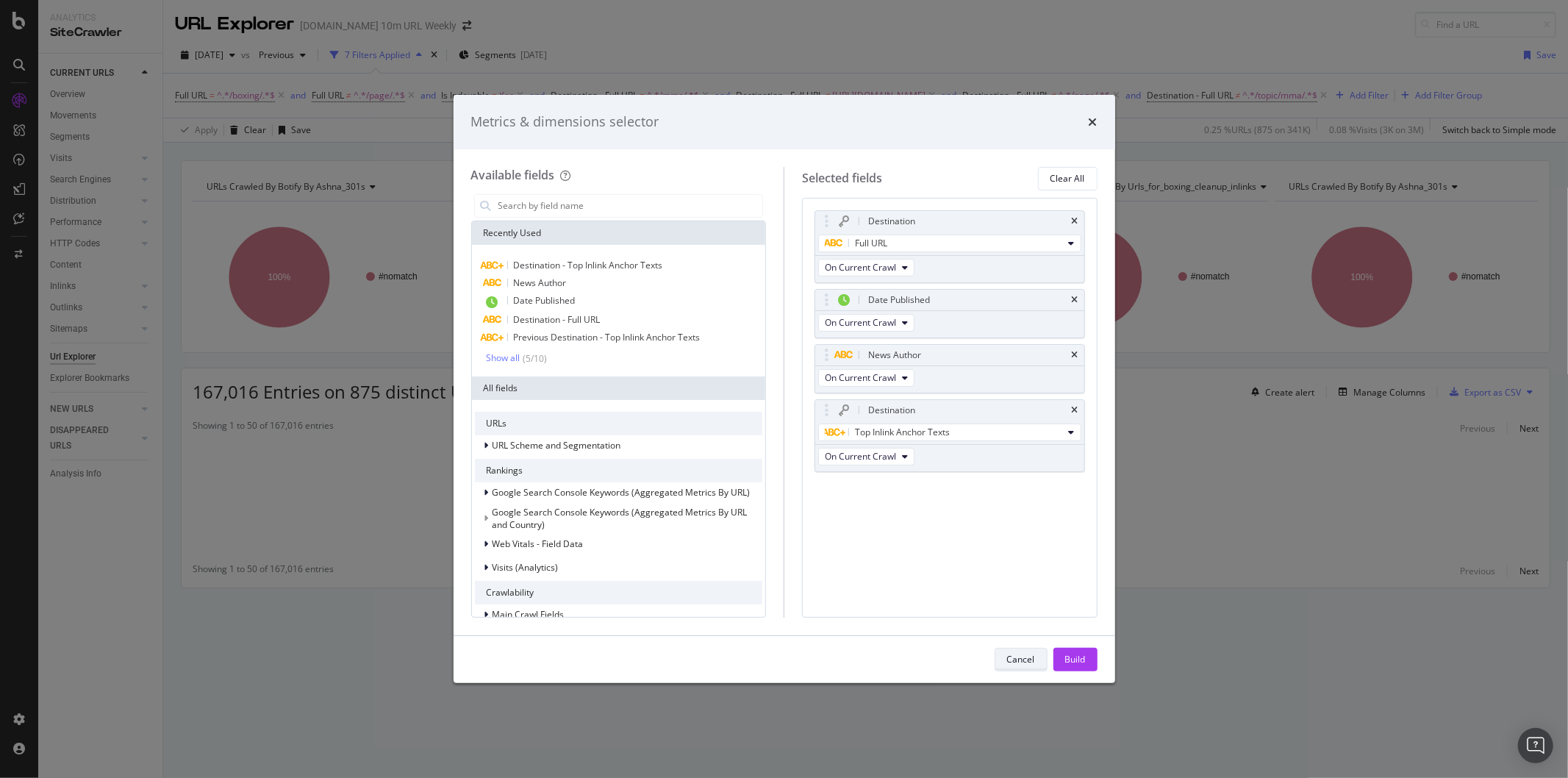
click at [1013, 663] on div "Cancel" at bounding box center [1021, 659] width 28 height 12
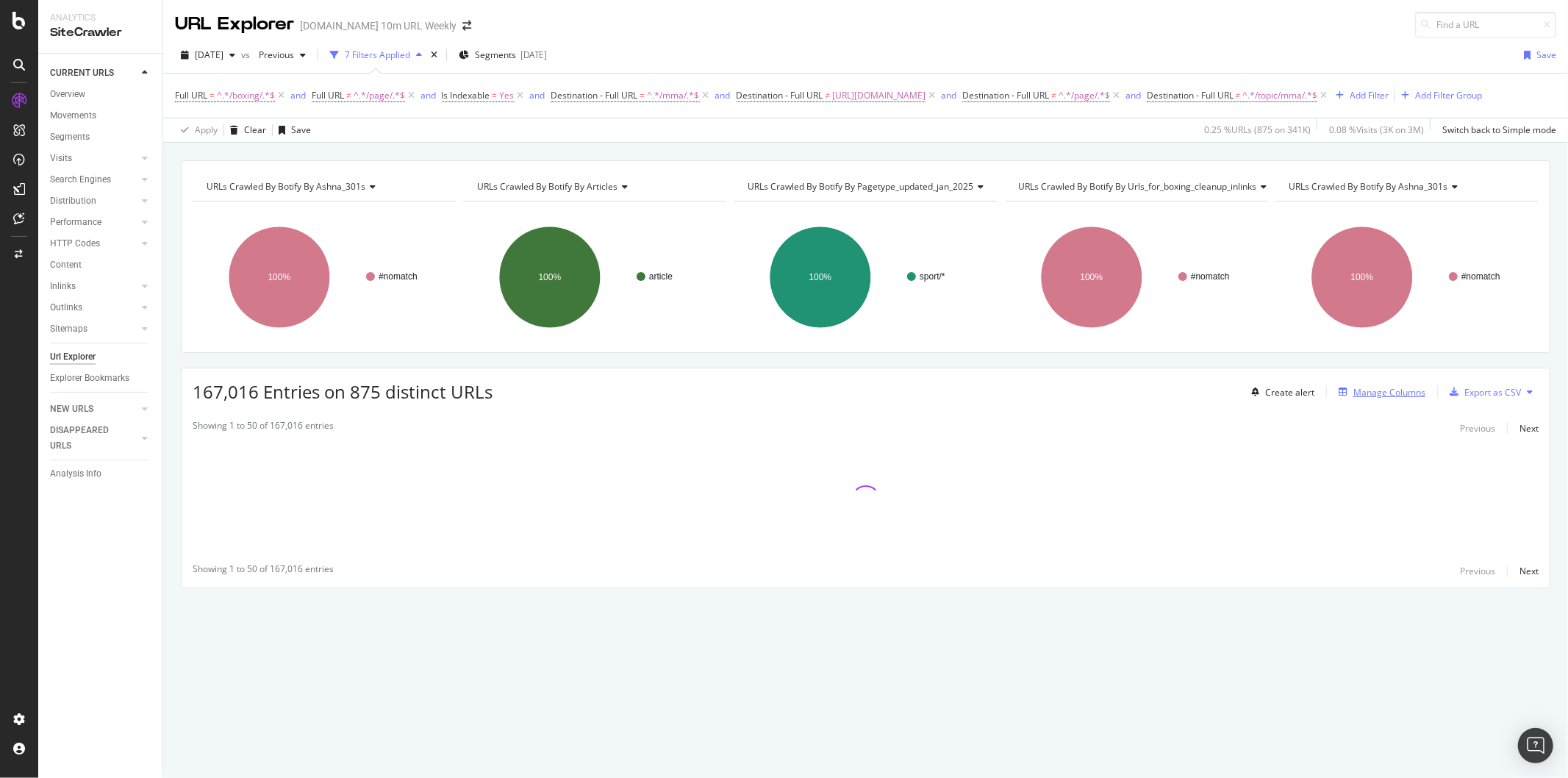
click at [1254, 384] on button "Manage Columns" at bounding box center [1379, 391] width 93 height 17
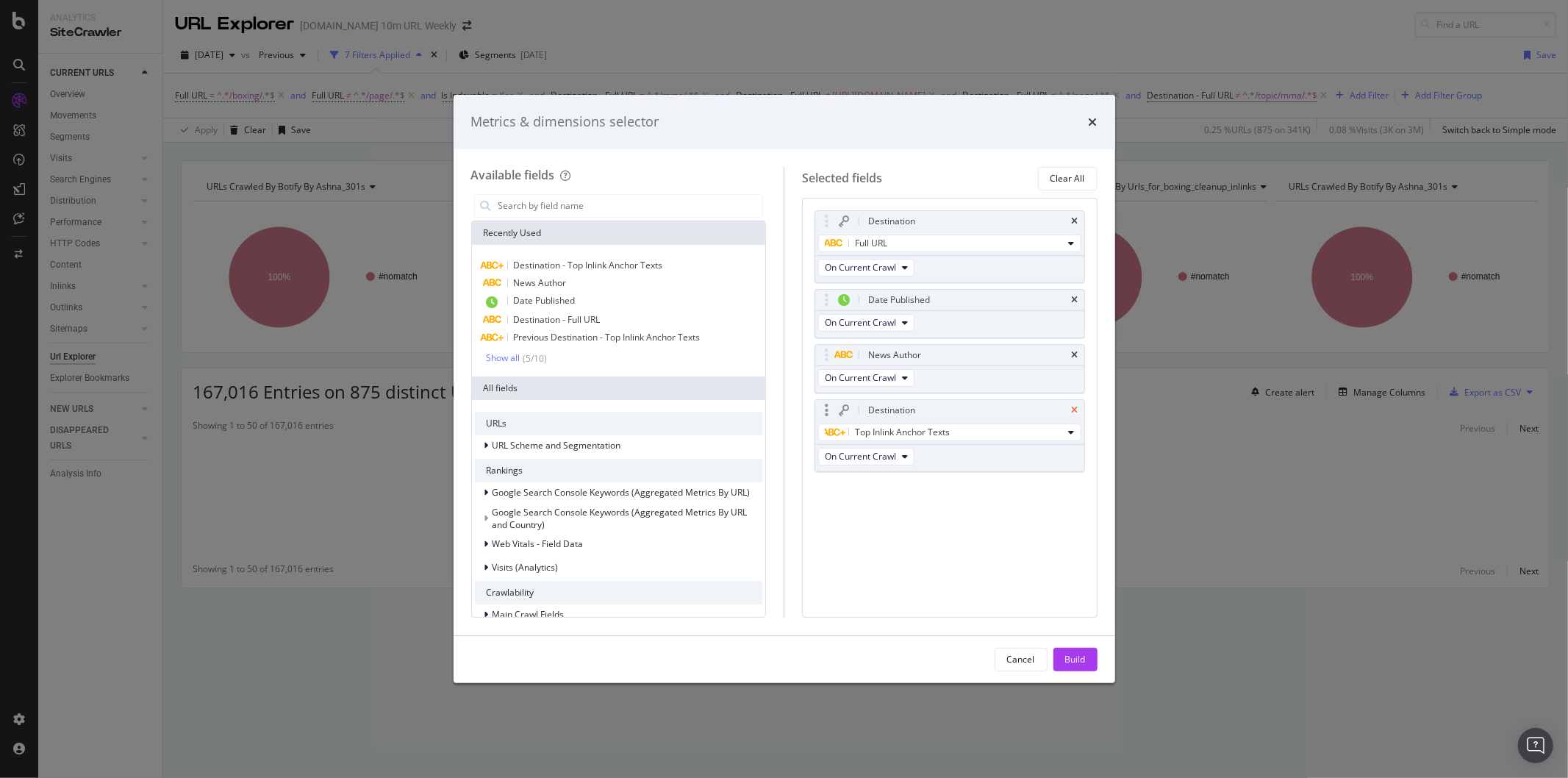
click at [1077, 406] on icon "times" at bounding box center [1075, 410] width 7 height 9
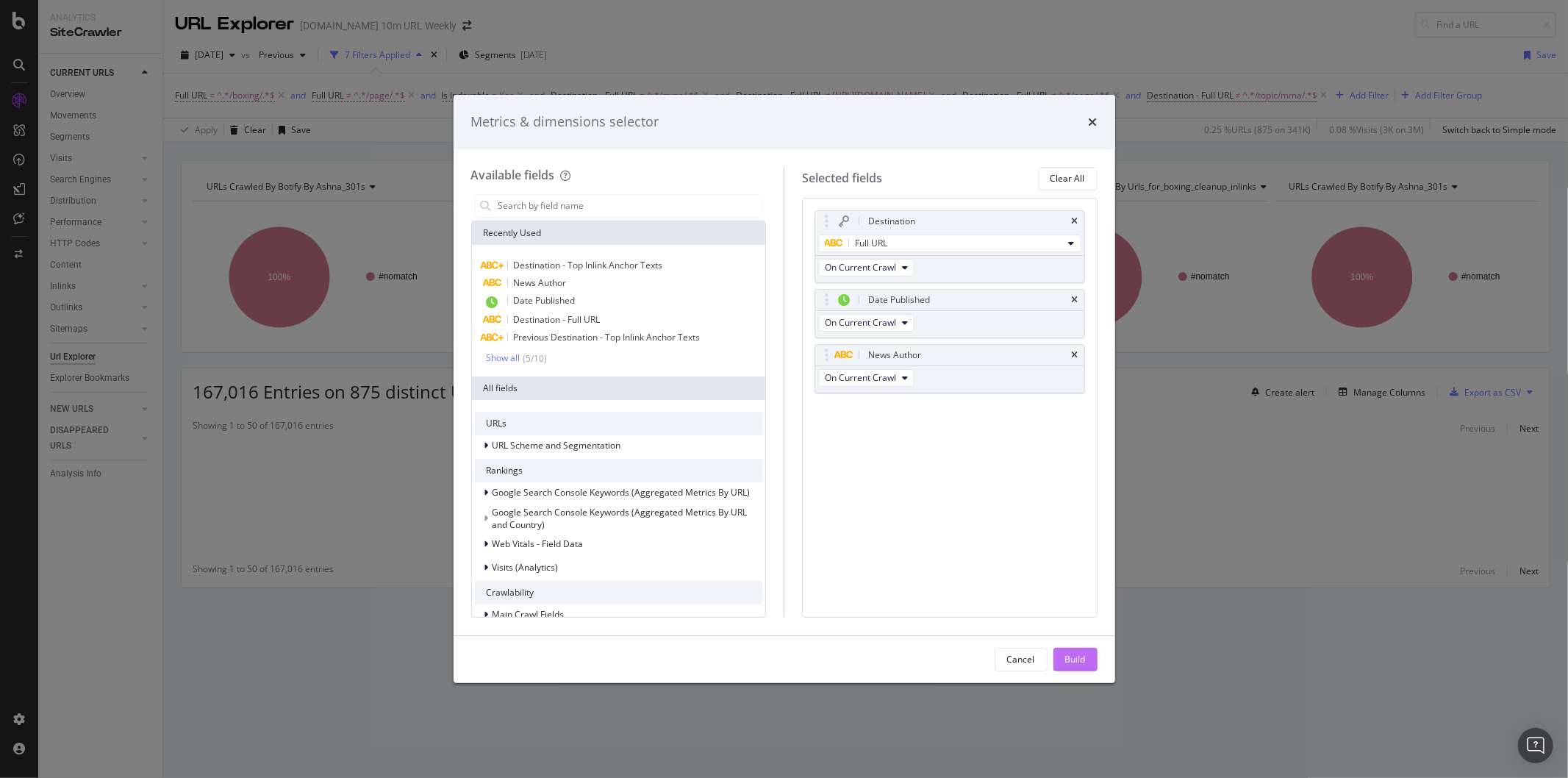
click at [1085, 660] on div "Build" at bounding box center [1075, 659] width 21 height 12
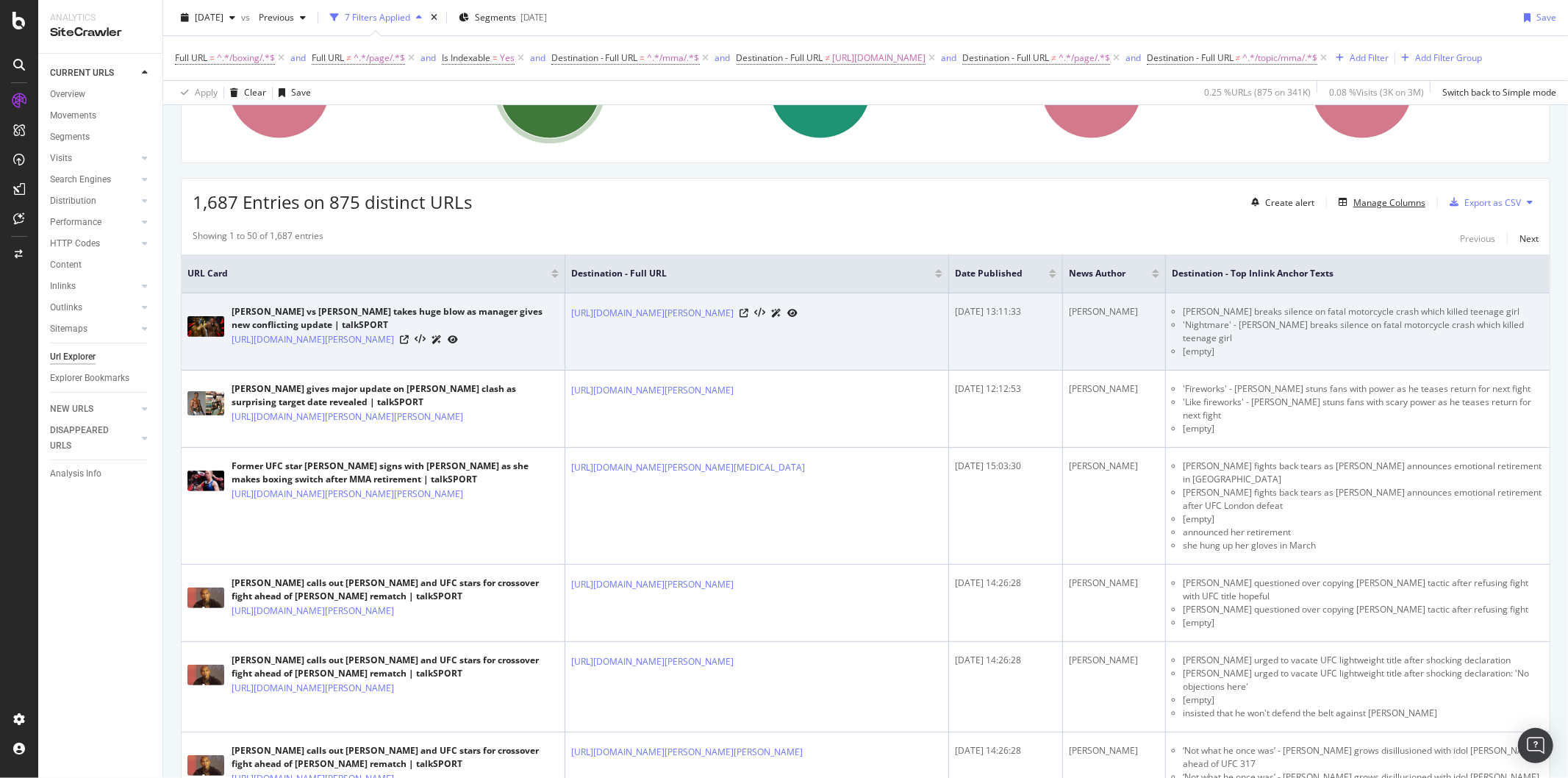
scroll to position [245, 0]
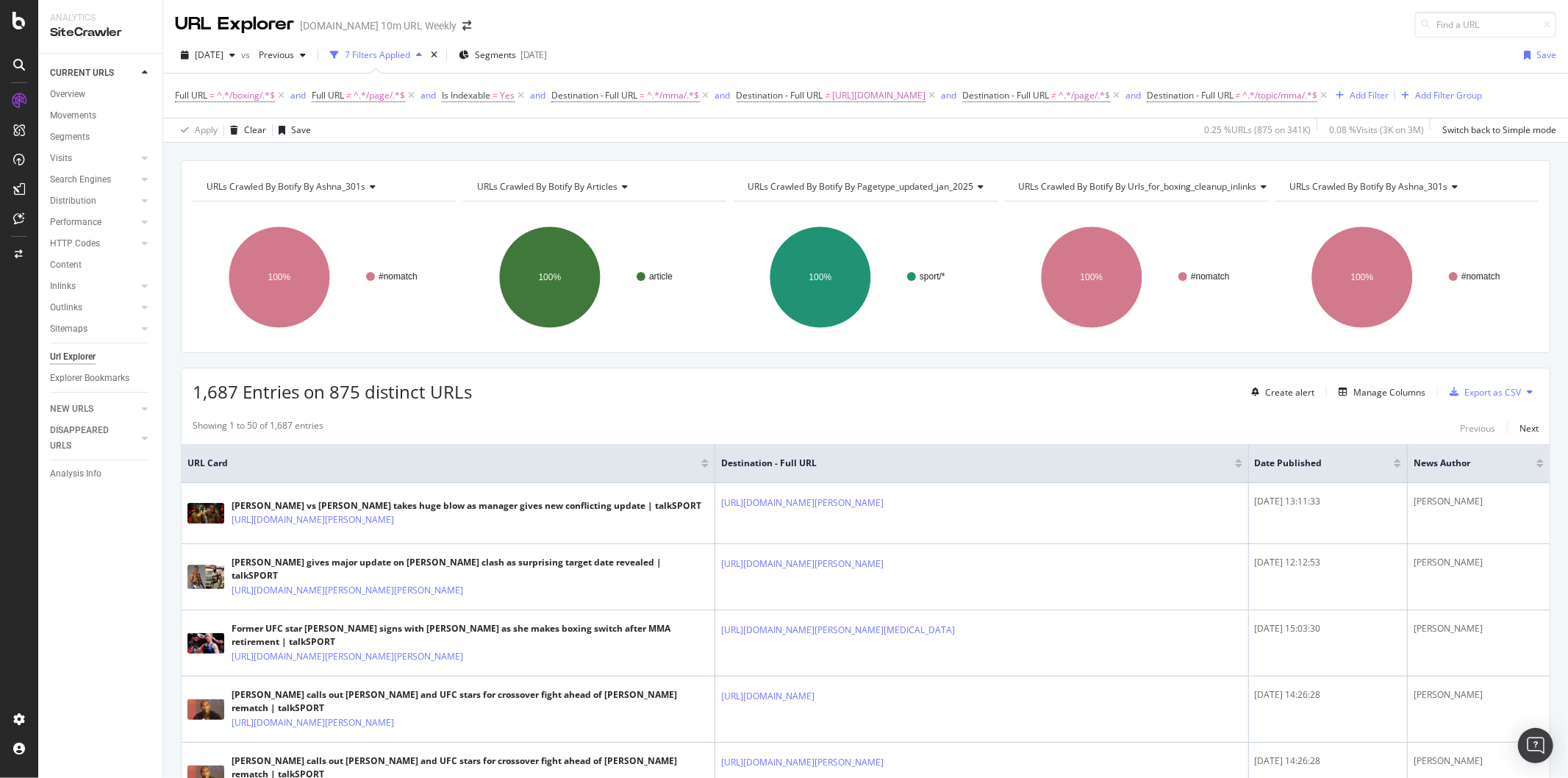
click at [1394, 465] on div at bounding box center [1397, 465] width 7 height 3
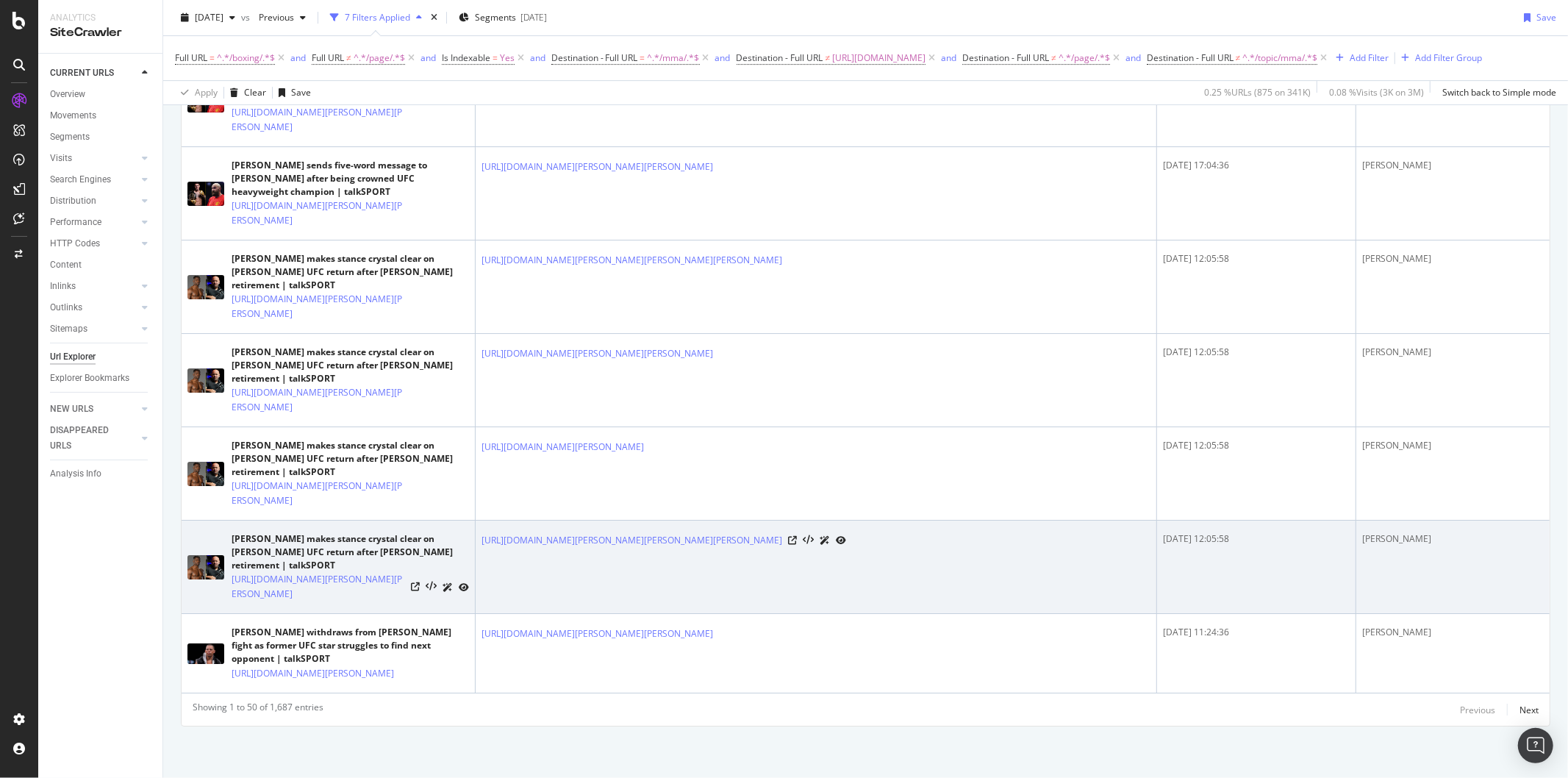
scroll to position [4863, 0]
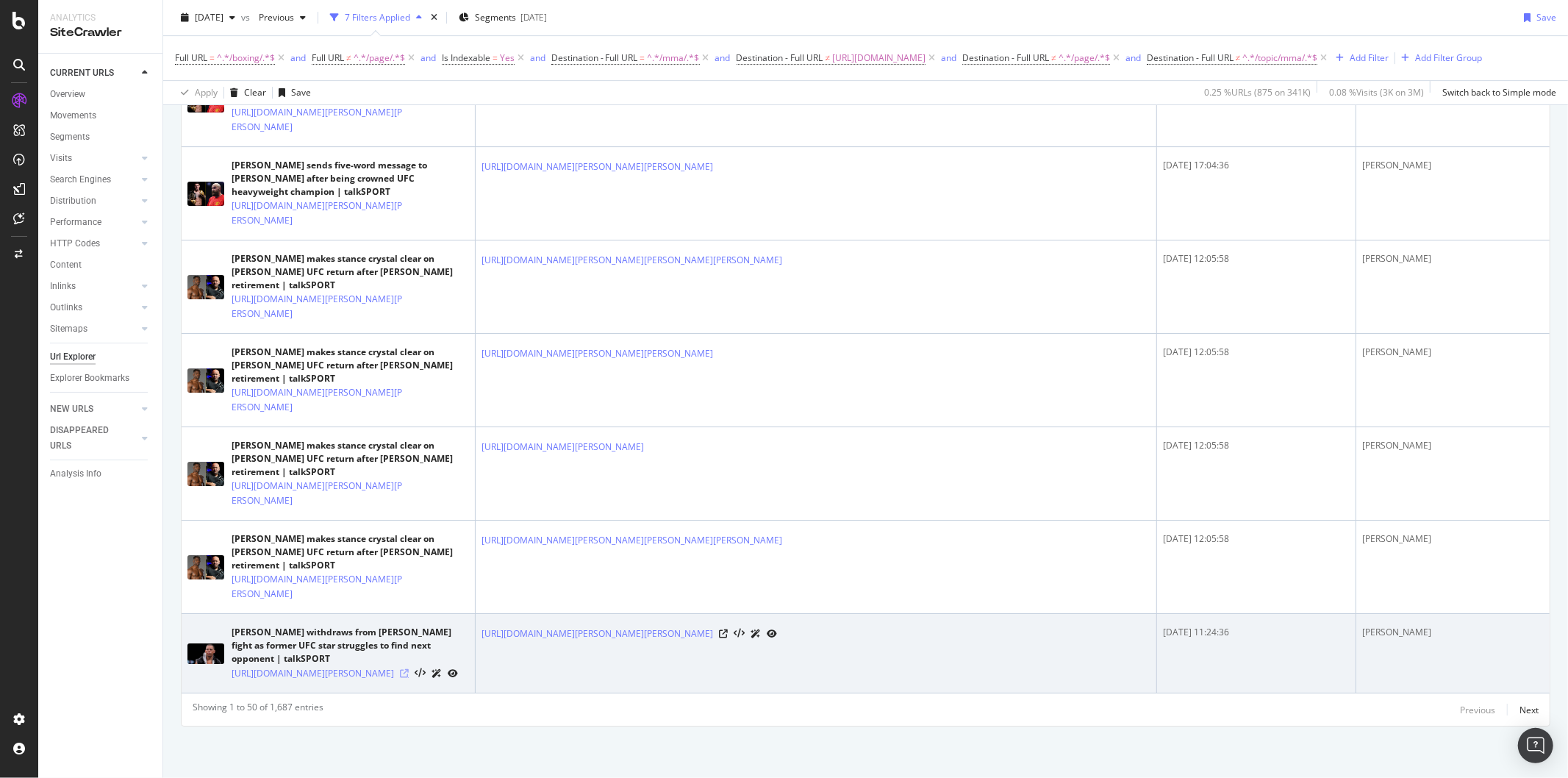
click at [409, 669] on icon at bounding box center [404, 674] width 9 height 9
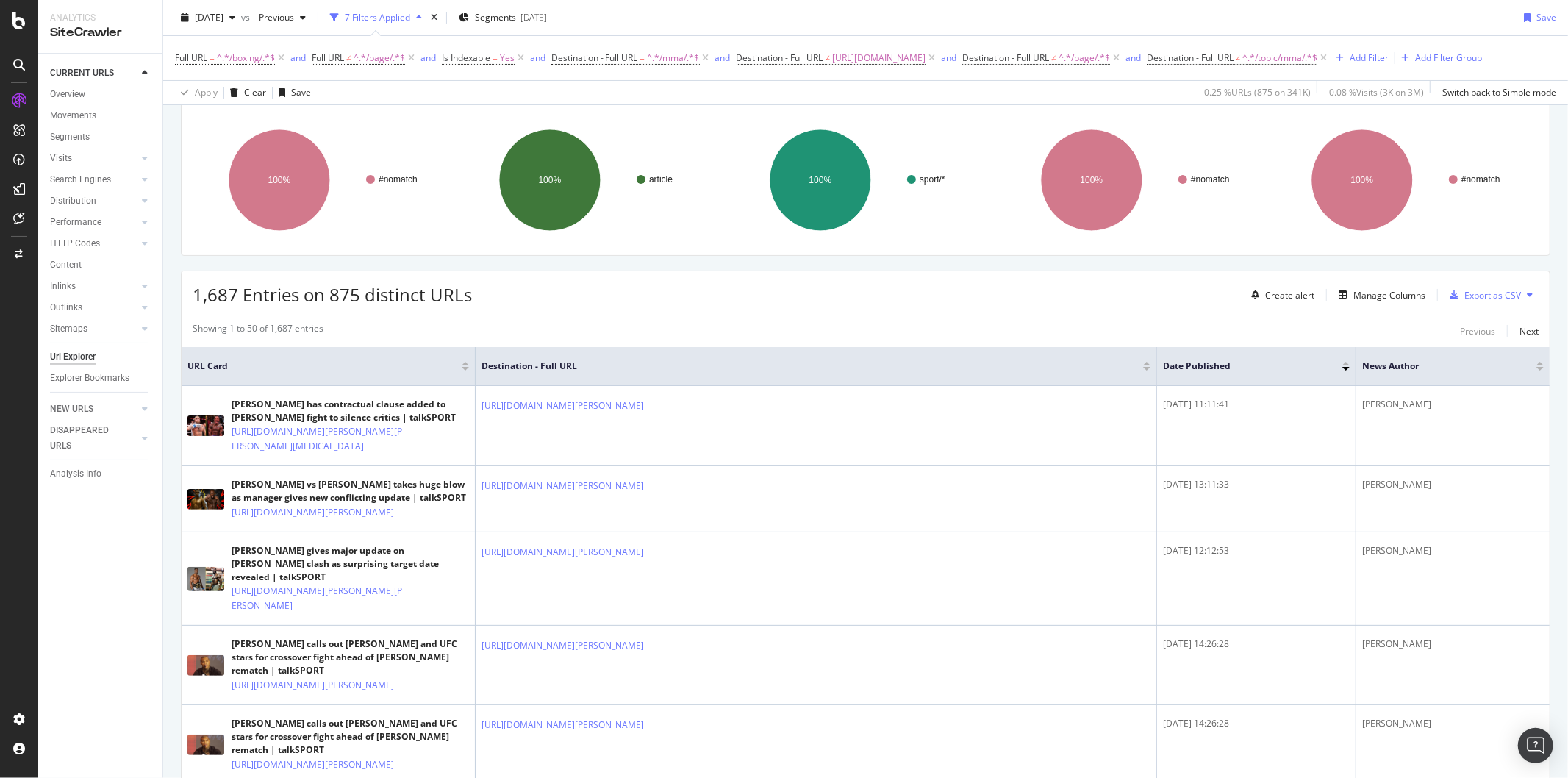
scroll to position [0, 0]
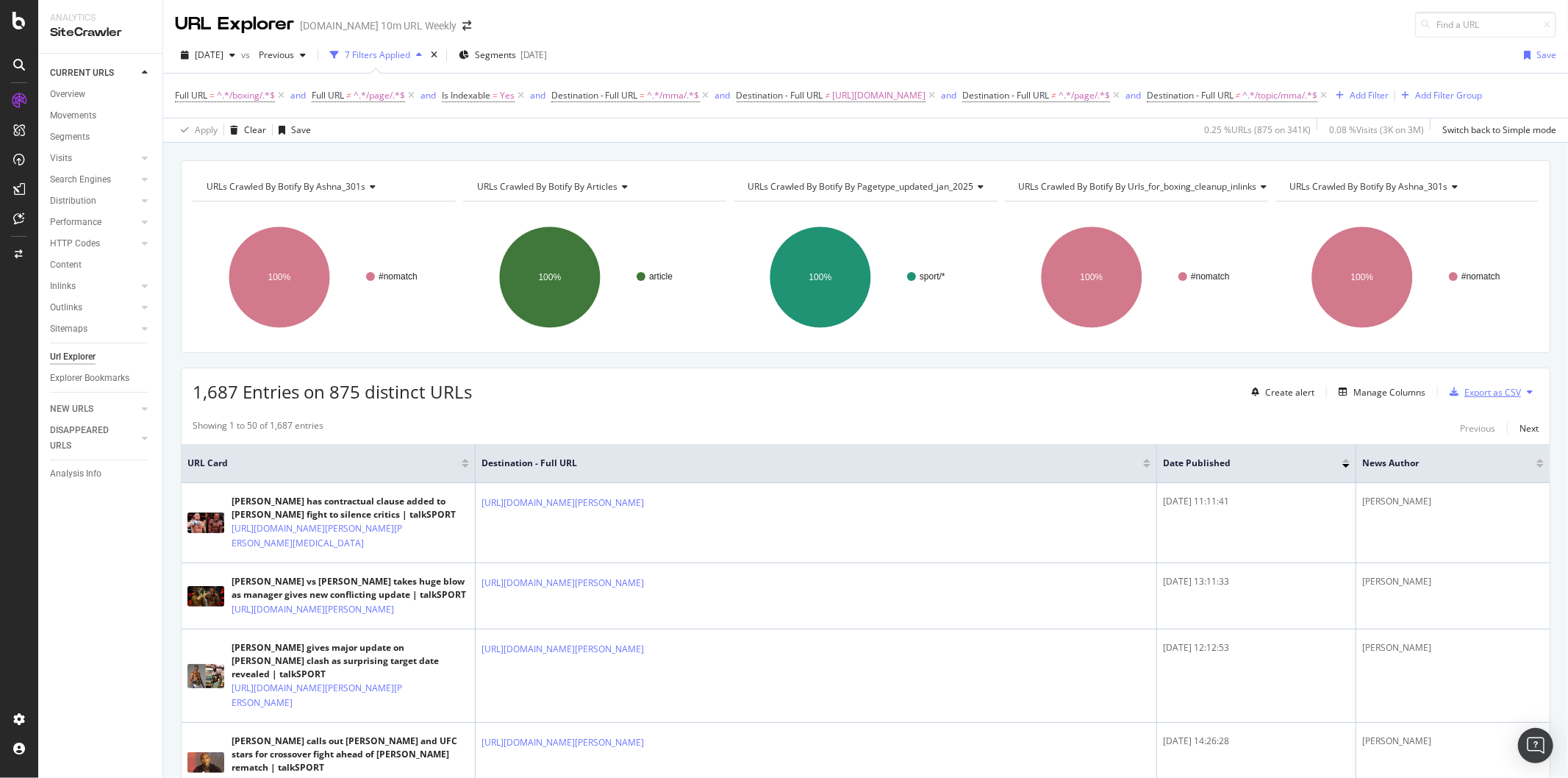
click at [1464, 396] on div "Export as CSV" at bounding box center [1492, 391] width 57 height 12
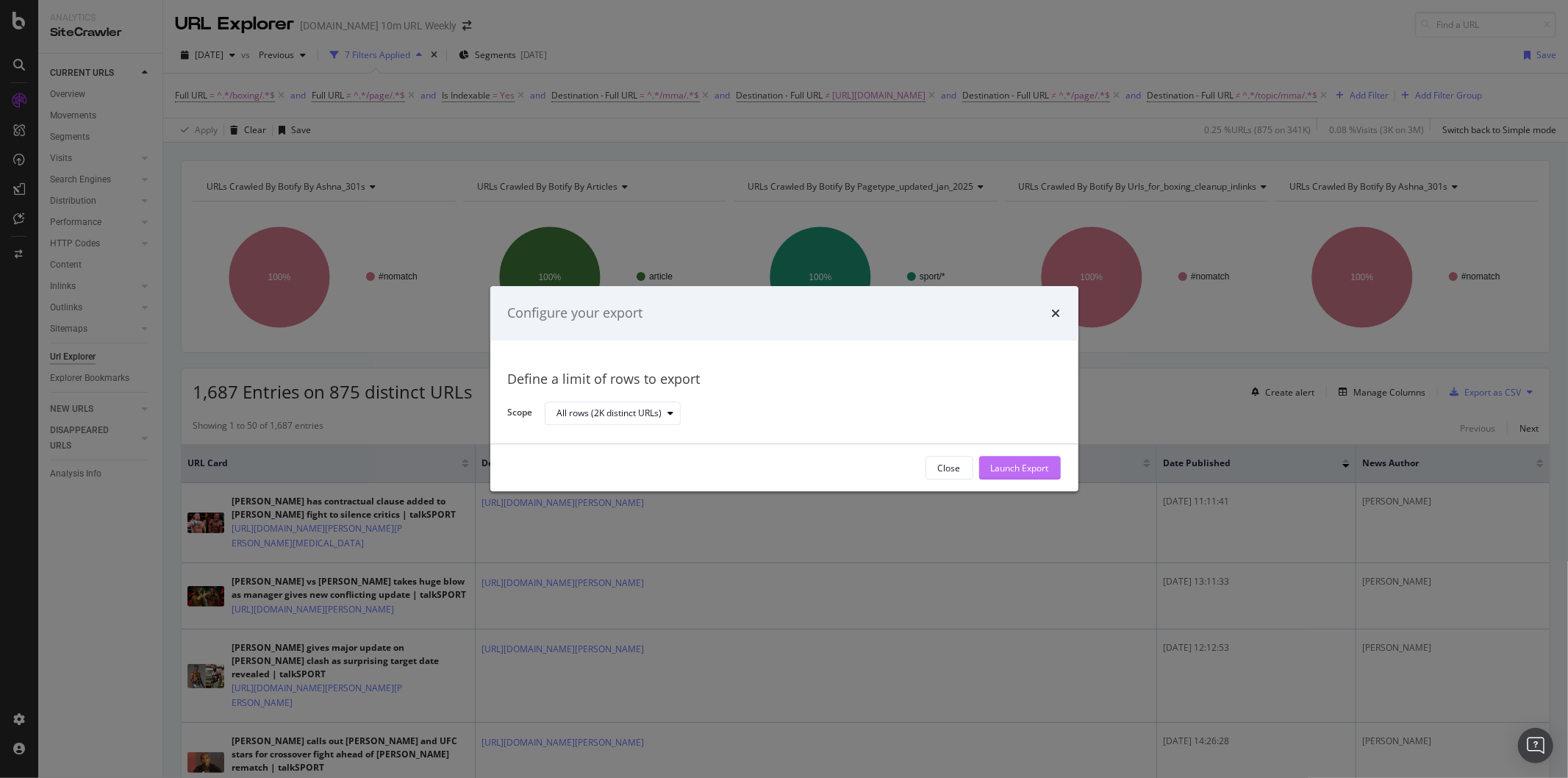
click at [1037, 469] on div "Launch Export" at bounding box center [1020, 467] width 58 height 12
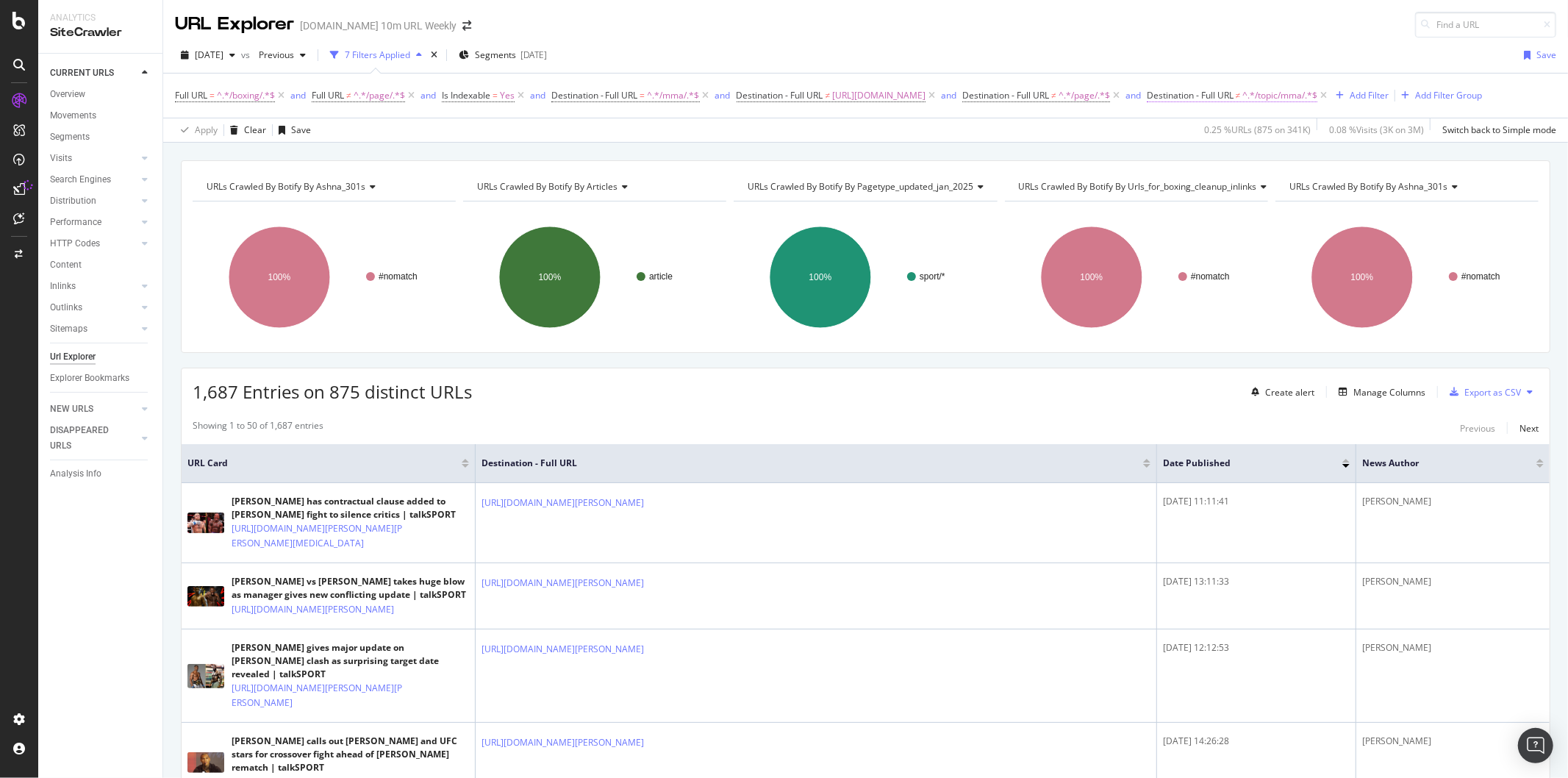
click at [1225, 98] on span "Destination - Full URL" at bounding box center [1190, 95] width 86 height 12
click at [1225, 182] on span "Doesn't contain" at bounding box center [1220, 183] width 64 height 12
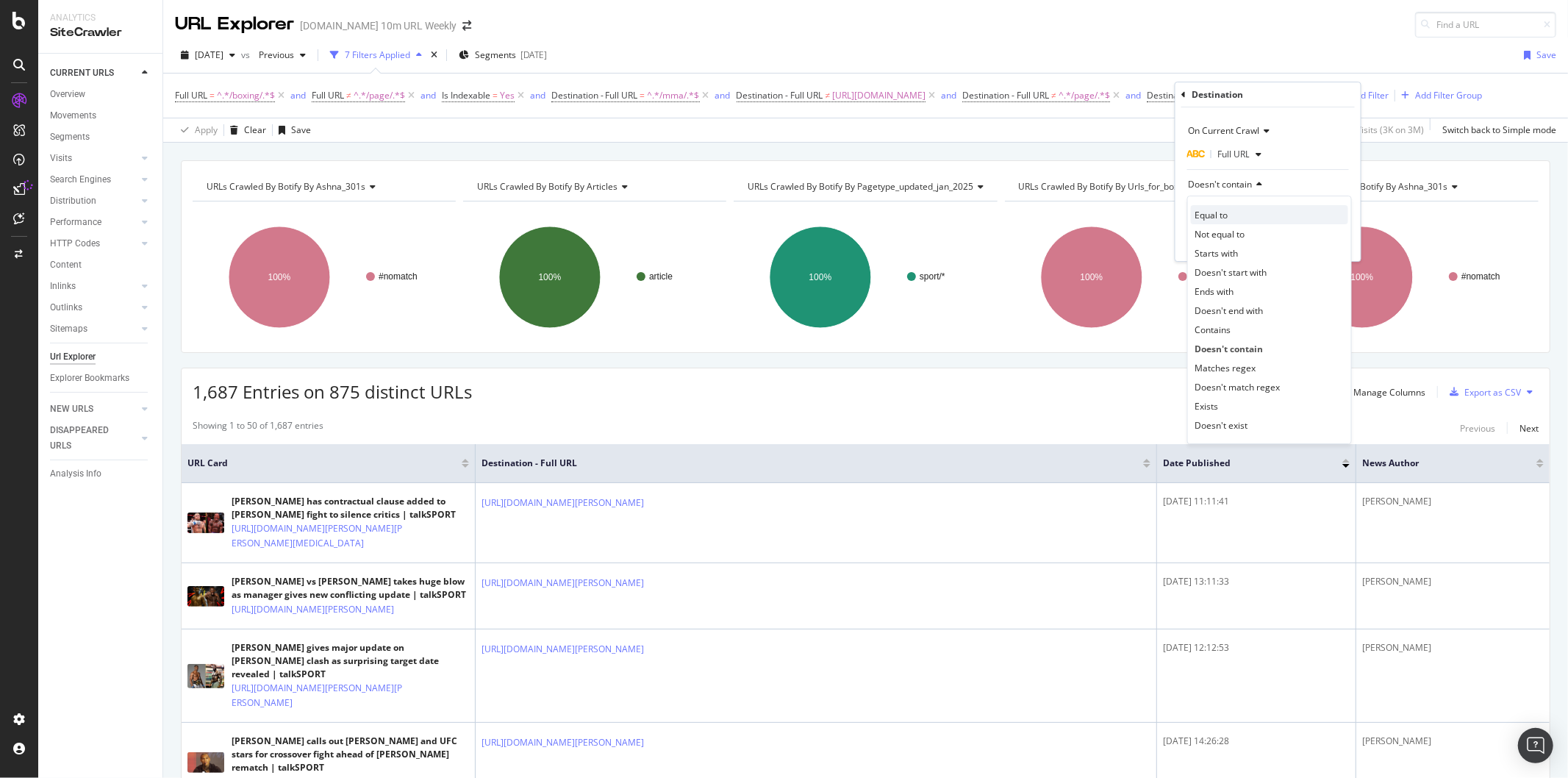
click at [1210, 216] on span "Equal to" at bounding box center [1211, 215] width 33 height 12
click at [1208, 211] on input "/topic/mma/" at bounding box center [1257, 211] width 139 height 24
paste input "https://talksport.com"
type input "https://talksport.com/topic/mma/"
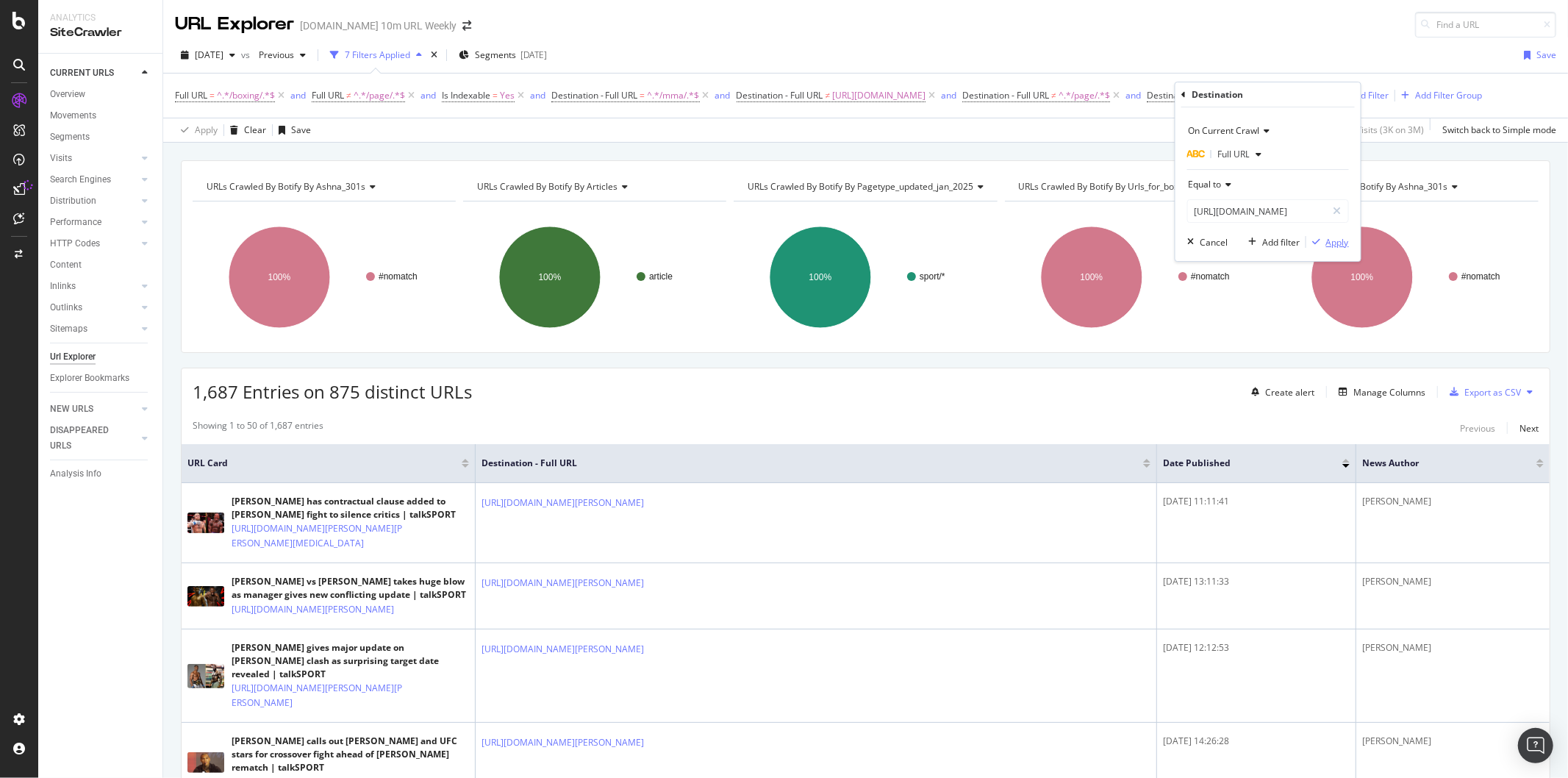
click at [1322, 239] on div "button" at bounding box center [1316, 242] width 20 height 9
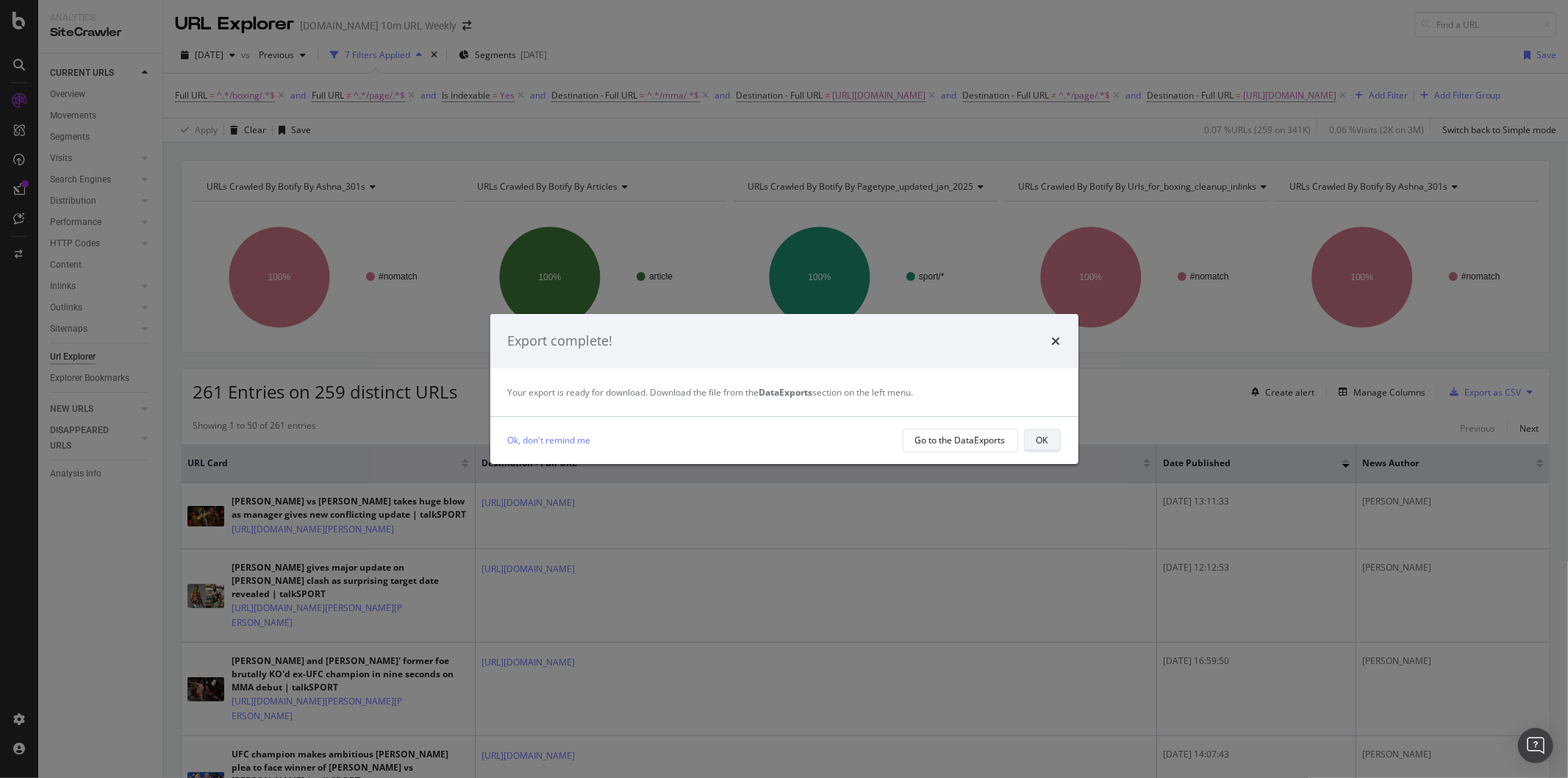
click at [1043, 441] on div "OK" at bounding box center [1043, 439] width 12 height 12
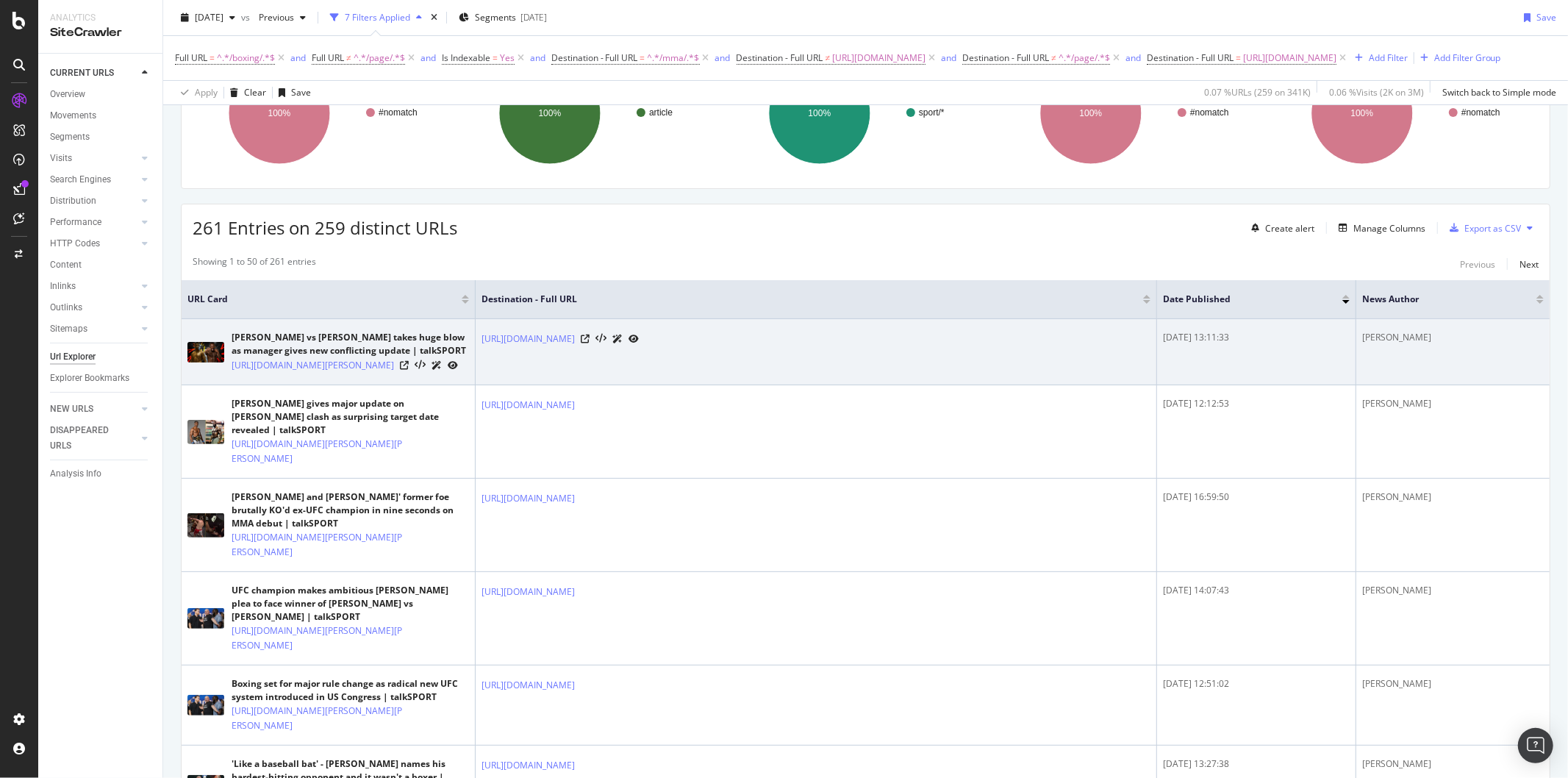
scroll to position [163, 0]
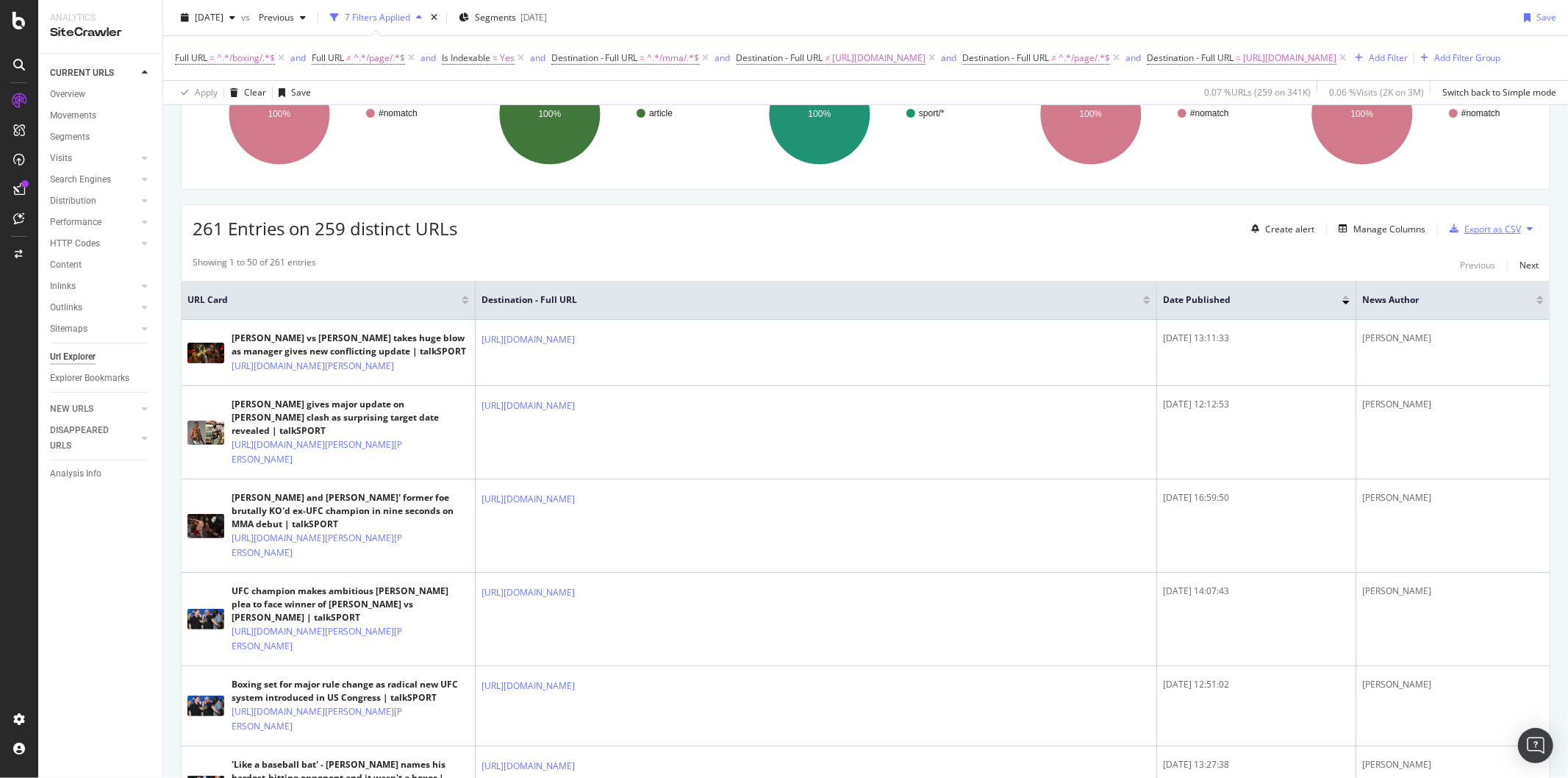
click at [1489, 235] on div "Export as CSV" at bounding box center [1492, 229] width 57 height 12
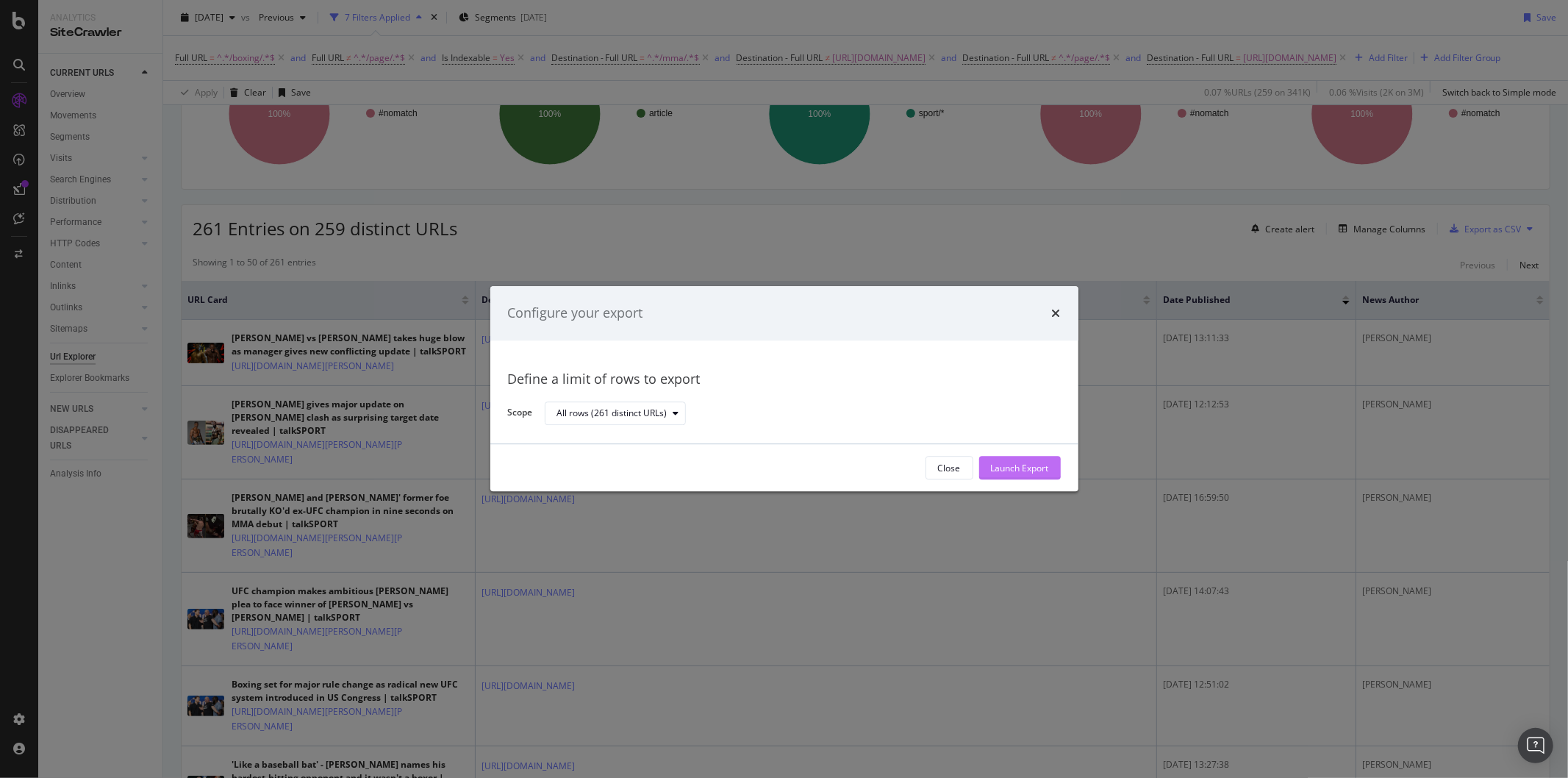
click at [1002, 458] on div "Launch Export" at bounding box center [1020, 468] width 58 height 22
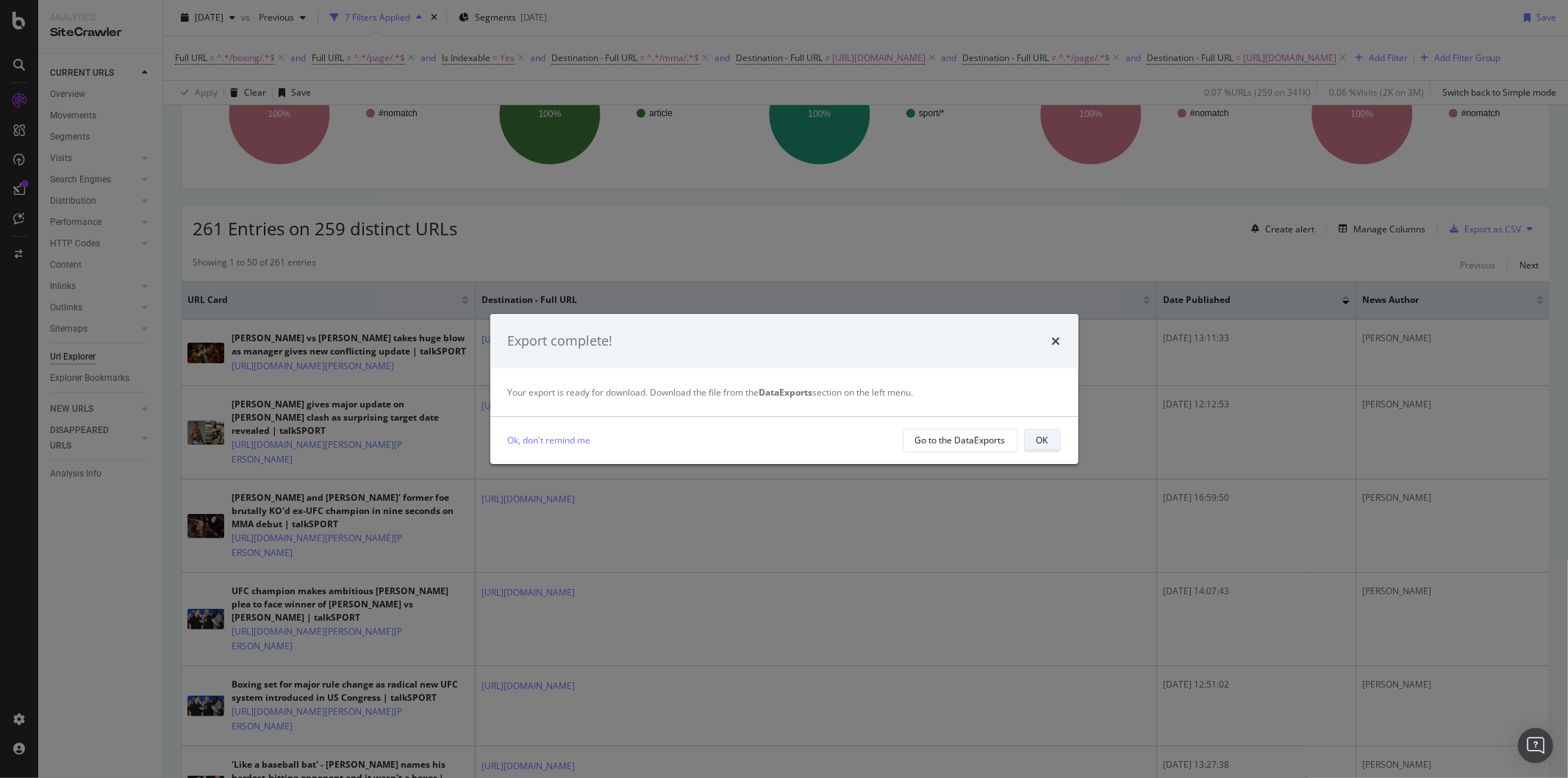
click at [1038, 434] on div "OK" at bounding box center [1043, 439] width 12 height 12
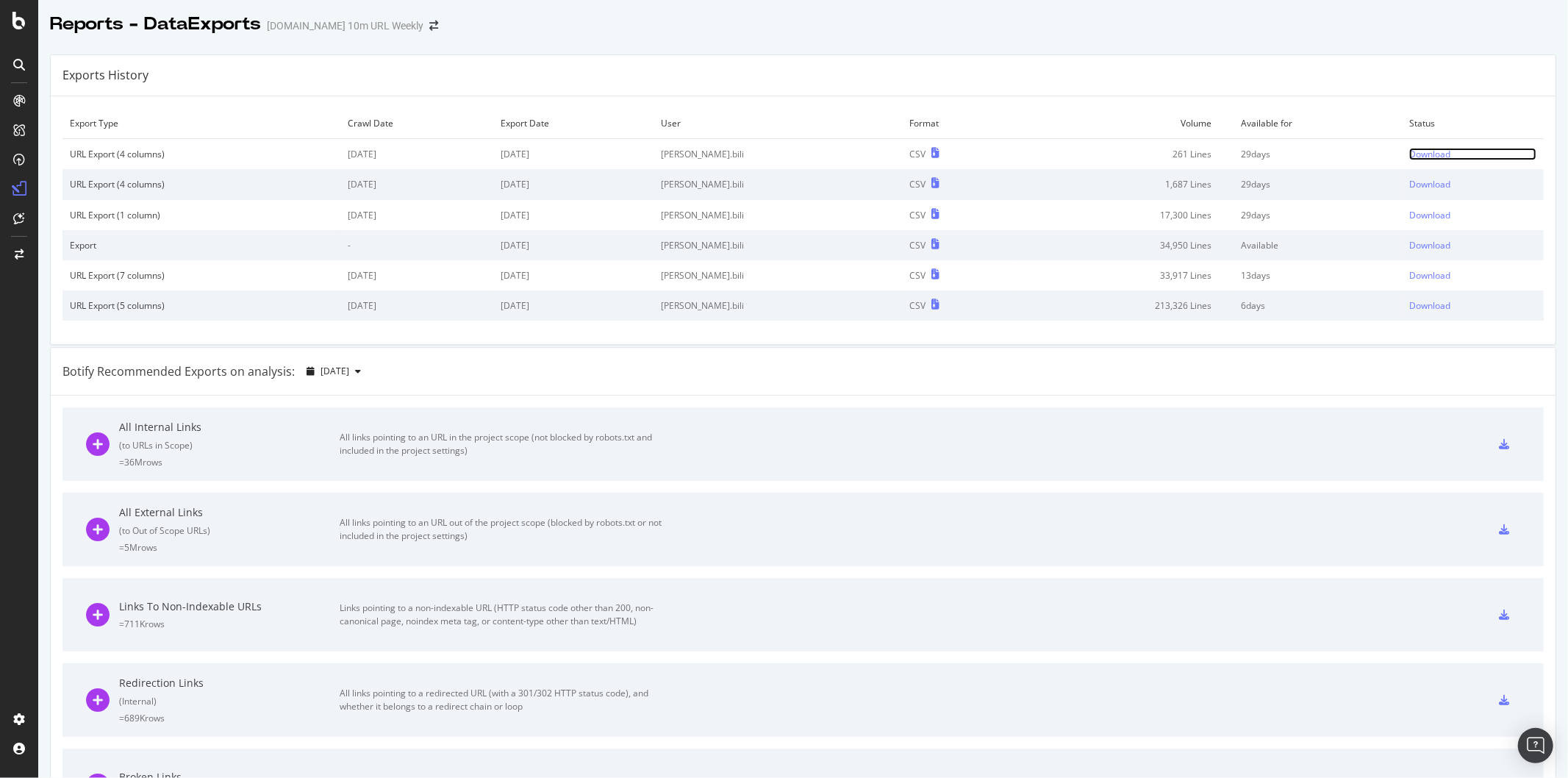
click at [1409, 155] on div "Download" at bounding box center [1430, 154] width 41 height 12
